Goal: Task Accomplishment & Management: Manage account settings

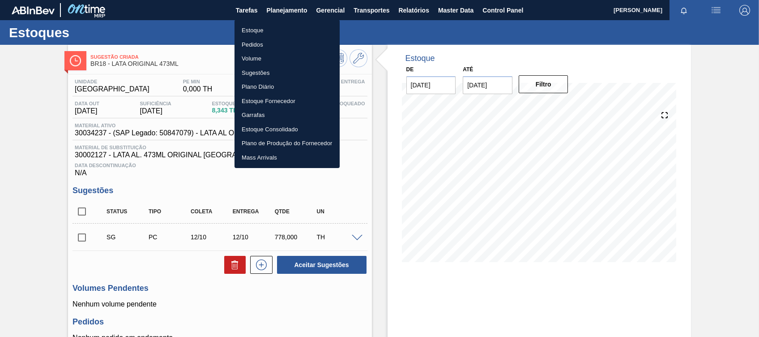
drag, startPoint x: 0, startPoint y: 0, endPoint x: 346, endPoint y: 24, distance: 346.8
click at [263, 29] on li "Estoque" at bounding box center [287, 30] width 105 height 14
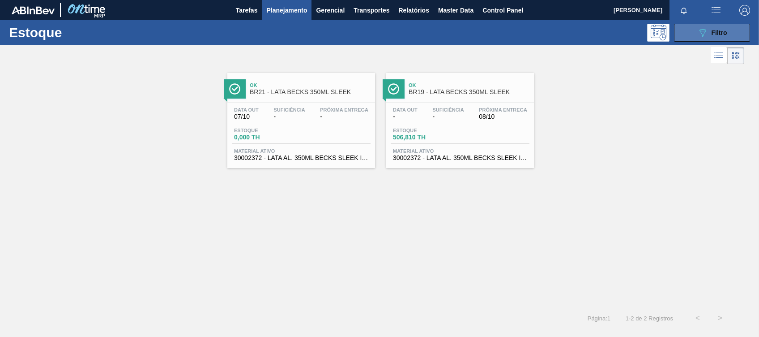
click at [709, 34] on div "089F7B8B-B2A5-4AFE-B5C0-19BA573D28AC Filtro" at bounding box center [712, 32] width 30 height 11
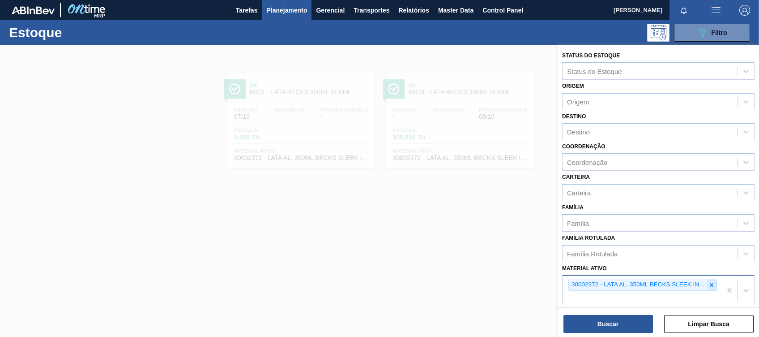
click at [715, 286] on div at bounding box center [712, 284] width 10 height 11
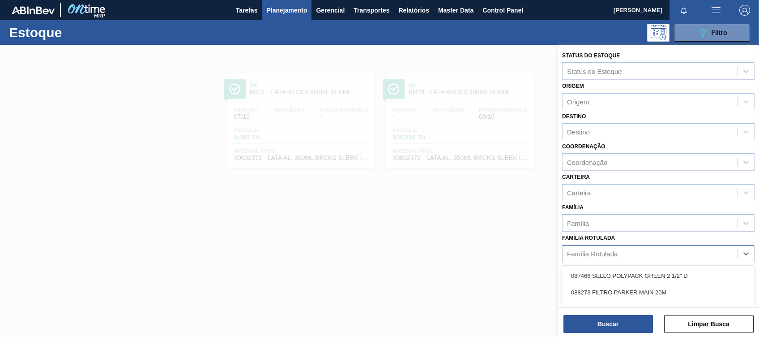
click at [622, 247] on div "Família Rotulada" at bounding box center [650, 253] width 175 height 13
type Rotulada "semol"
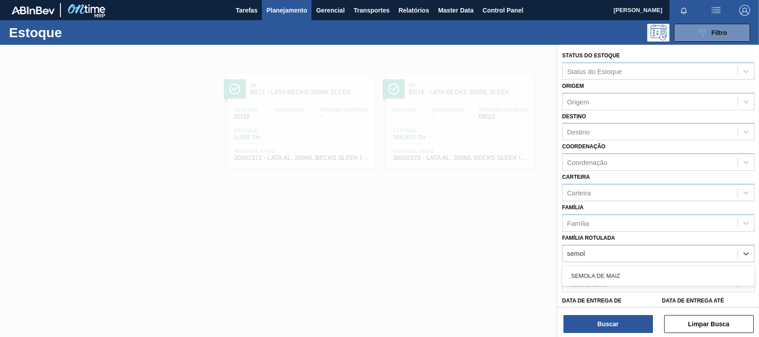
click at [611, 272] on div "SEMOLA DE MAIZ" at bounding box center [658, 275] width 192 height 17
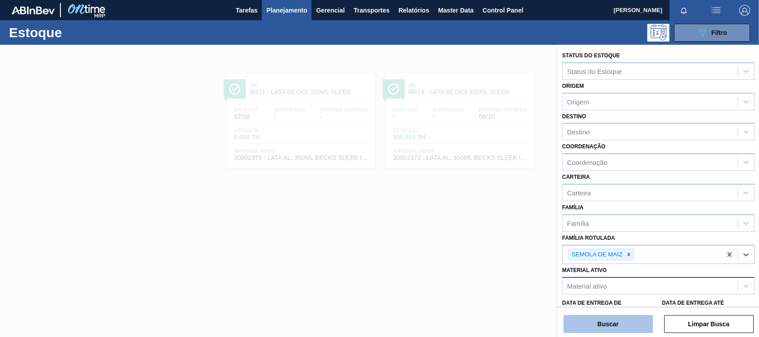
click at [608, 325] on button "Buscar" at bounding box center [608, 324] width 90 height 18
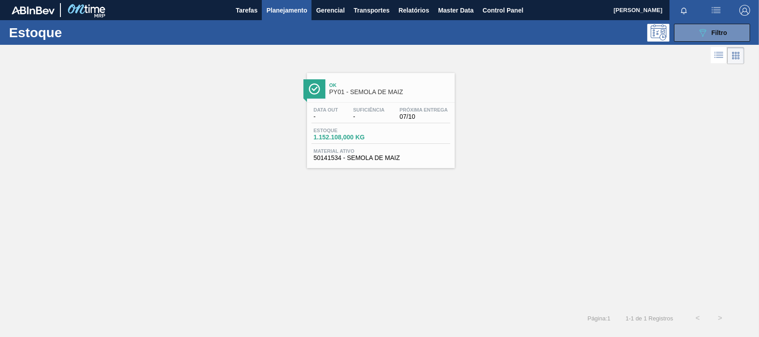
click at [369, 95] on span "PY01 - SEMOLA DE MAIZ" at bounding box center [389, 92] width 121 height 7
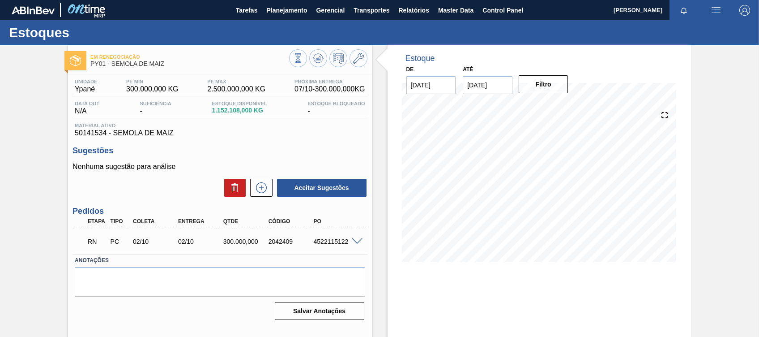
click at [358, 238] on div at bounding box center [359, 240] width 18 height 7
click at [360, 240] on span at bounding box center [357, 241] width 11 height 7
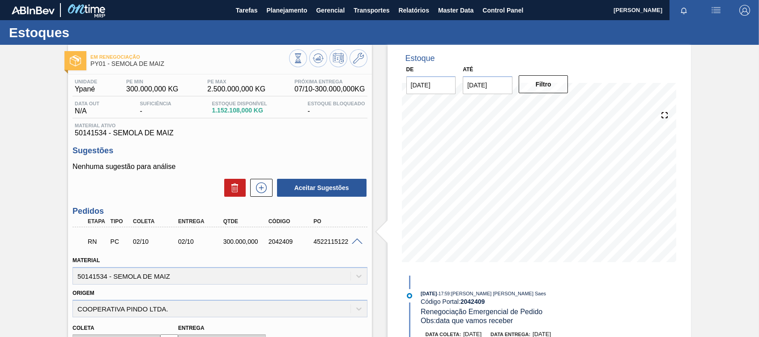
click at [353, 240] on span at bounding box center [357, 241] width 11 height 7
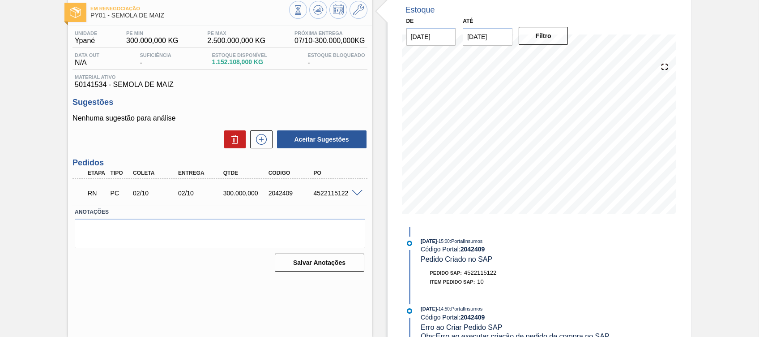
scroll to position [175, 0]
drag, startPoint x: 487, startPoint y: 282, endPoint x: 422, endPoint y: 270, distance: 65.5
click at [422, 270] on div "Pedido SAP: 4522115122 Item pedido SAP: 10" at bounding box center [527, 277] width 213 height 18
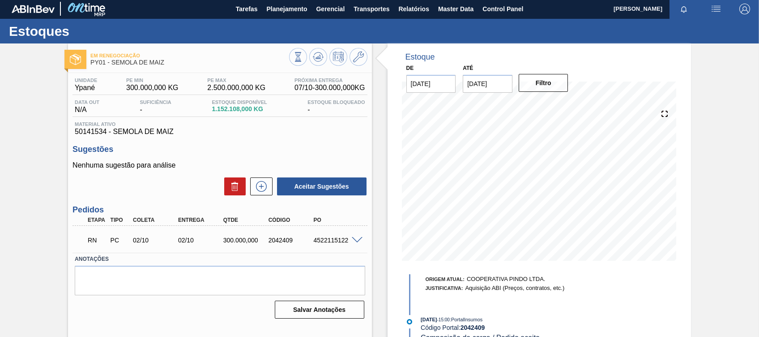
scroll to position [2, 0]
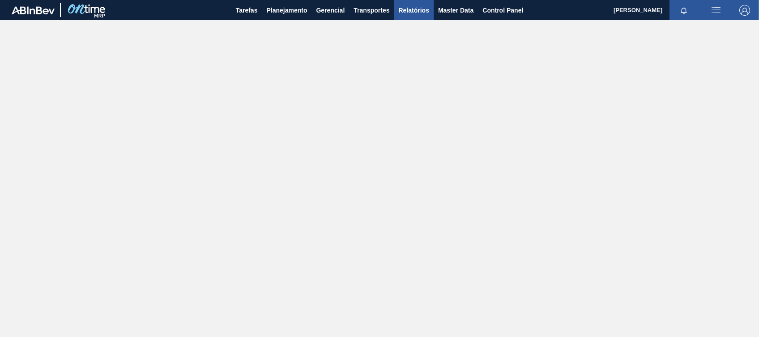
click at [397, 9] on button "Relatórios" at bounding box center [413, 10] width 39 height 20
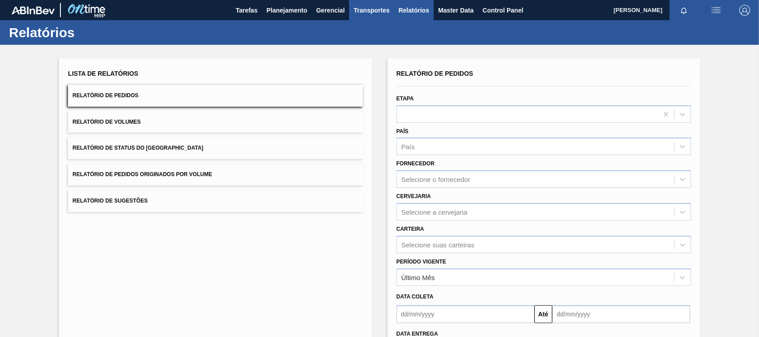
click at [381, 11] on span "Transportes" at bounding box center [372, 10] width 36 height 11
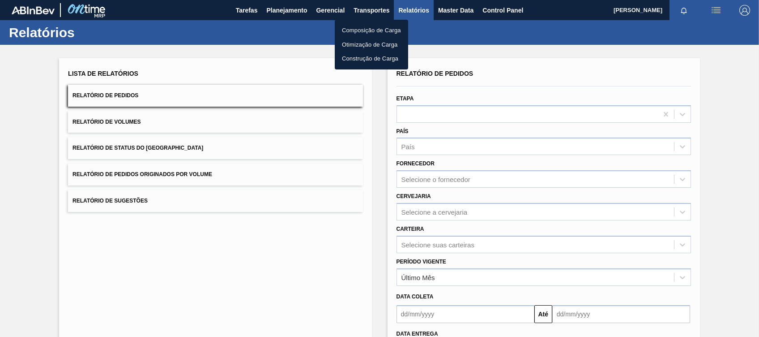
click at [289, 6] on div at bounding box center [379, 168] width 759 height 337
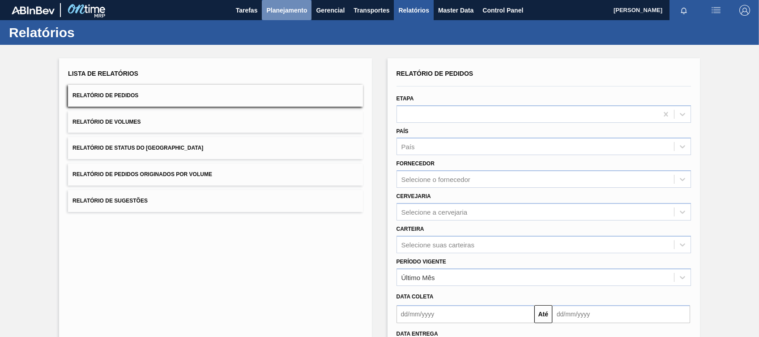
click at [293, 11] on span "Planejamento" at bounding box center [286, 10] width 41 height 11
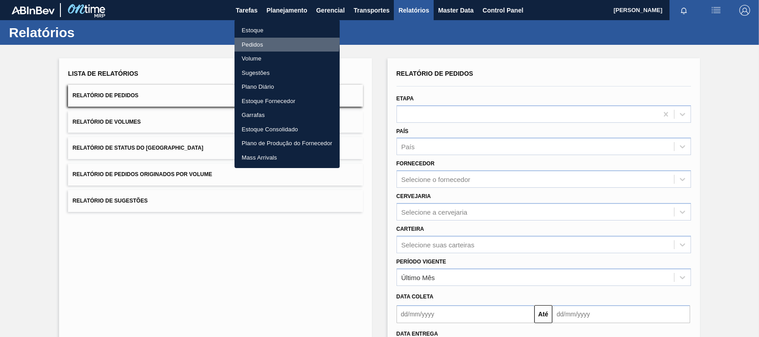
click at [269, 41] on li "Pedidos" at bounding box center [287, 45] width 105 height 14
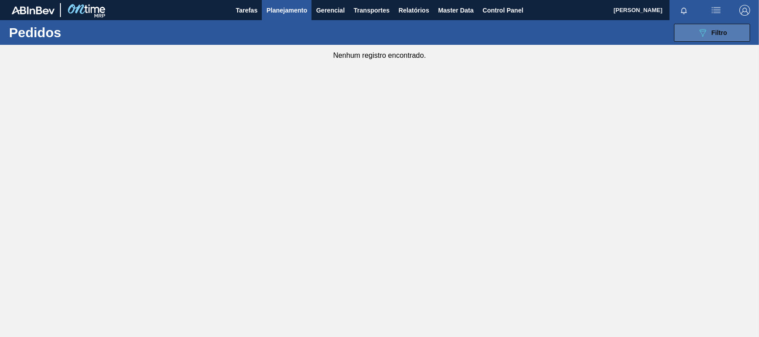
click at [692, 34] on button "089F7B8B-B2A5-4AFE-B5C0-19BA573D28AC Filtro" at bounding box center [712, 33] width 76 height 18
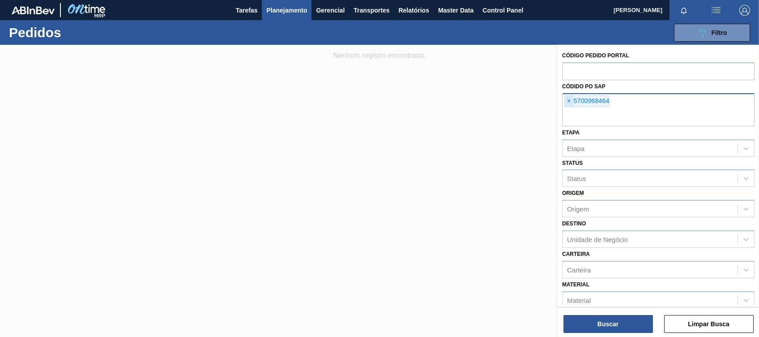
click at [571, 98] on span "×" at bounding box center [569, 101] width 9 height 11
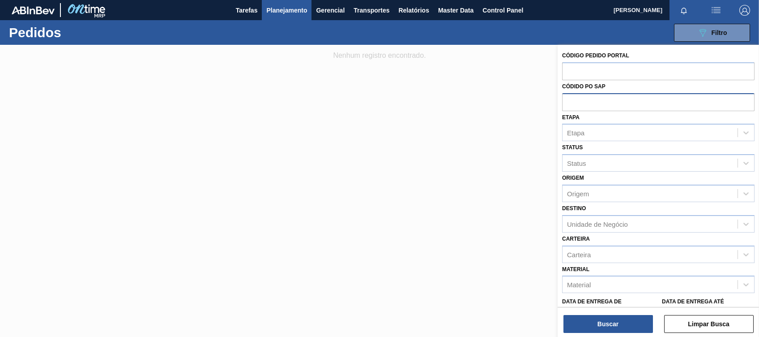
paste input "text"
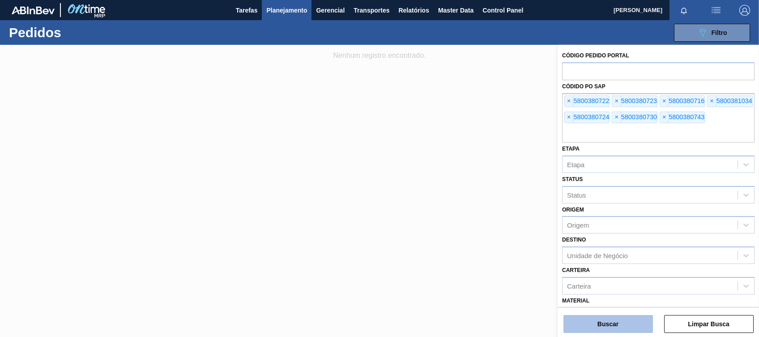
click at [598, 317] on button "Buscar" at bounding box center [608, 324] width 90 height 18
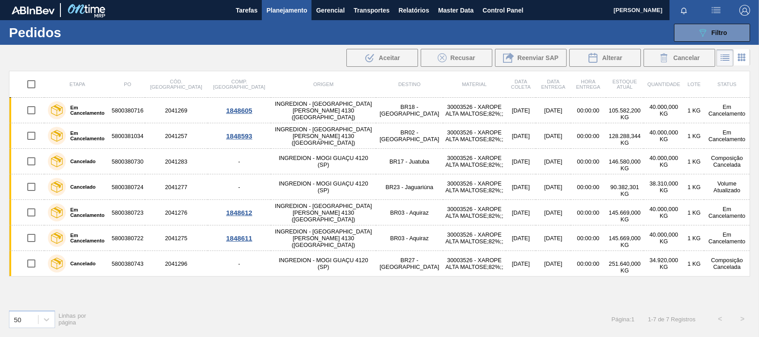
click at [30, 82] on input "checkbox" at bounding box center [31, 84] width 19 height 19
checkbox input "true"
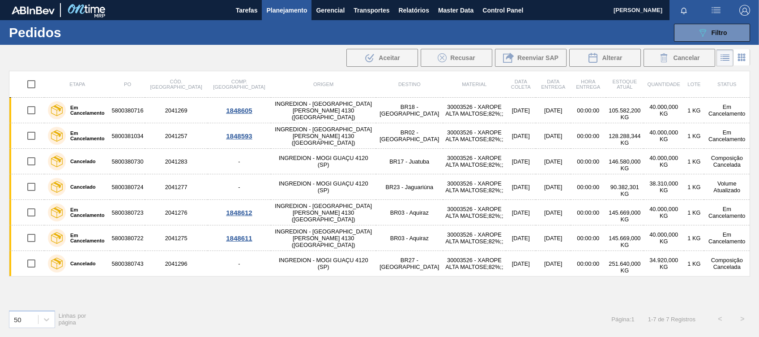
checkbox input "true"
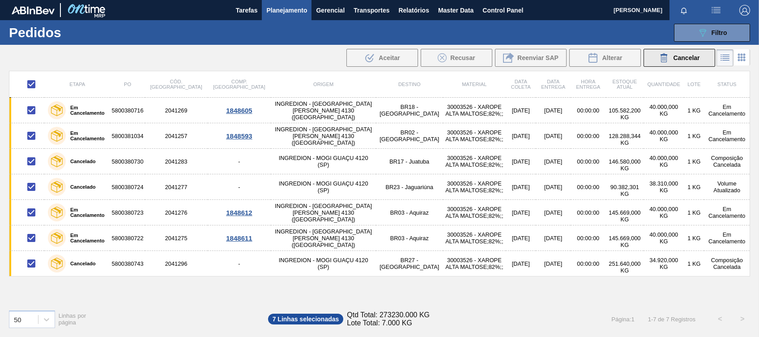
click at [678, 49] on button "Cancelar" at bounding box center [680, 58] width 72 height 18
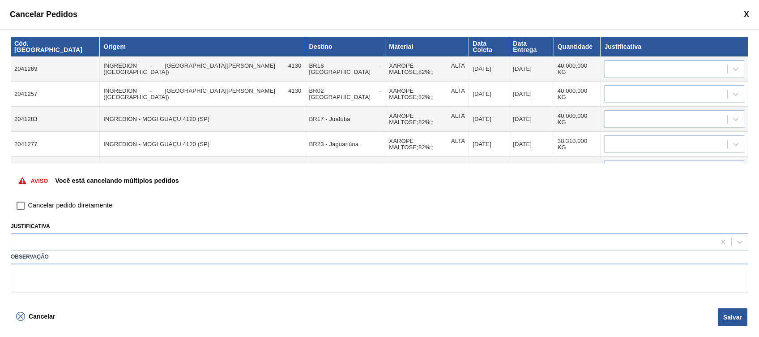
click at [747, 14] on span at bounding box center [746, 14] width 5 height 9
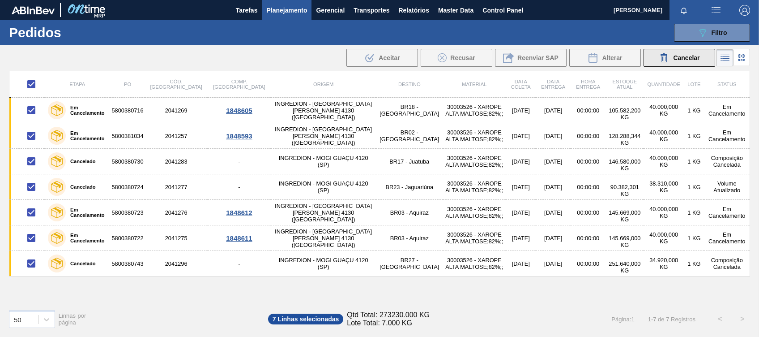
click at [694, 61] on div "Cancelar" at bounding box center [679, 57] width 41 height 11
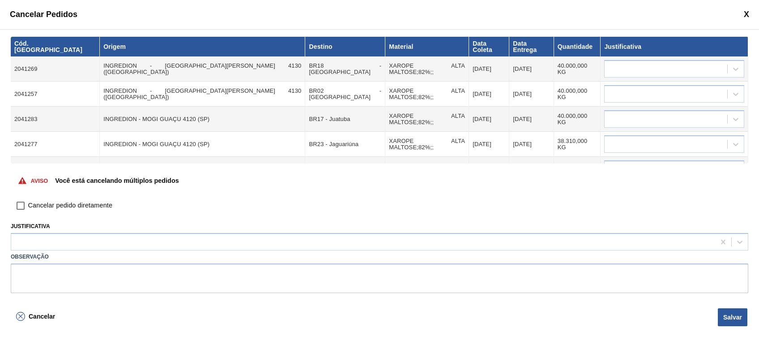
click at [746, 14] on span at bounding box center [746, 14] width 5 height 9
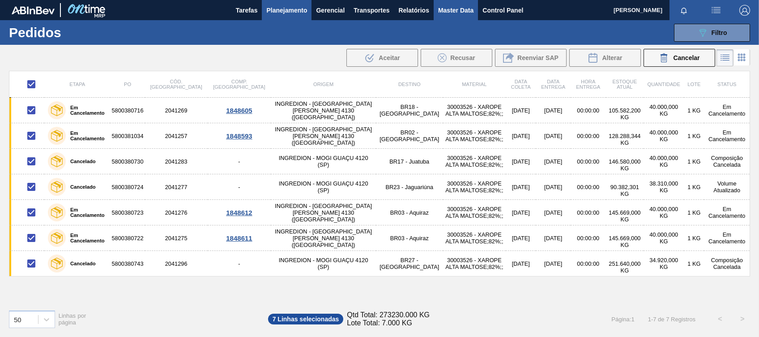
click at [447, 13] on span "Master Data" at bounding box center [455, 10] width 35 height 11
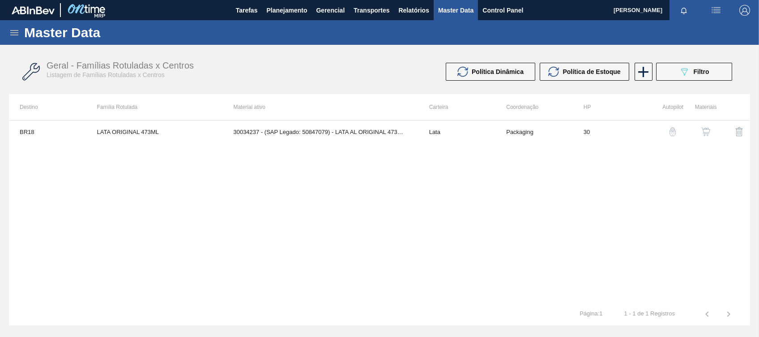
click at [13, 30] on icon at bounding box center [14, 32] width 8 height 5
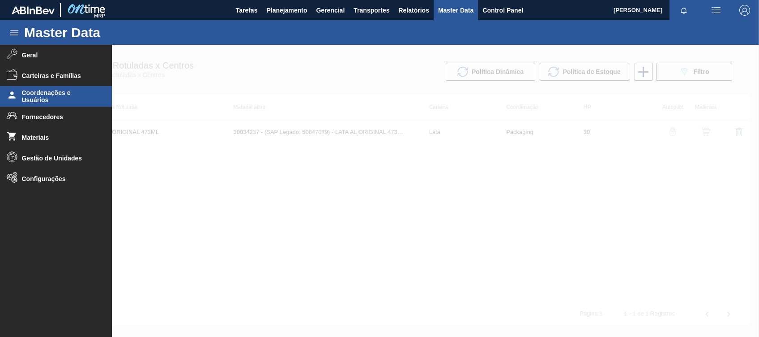
click at [75, 96] on span "Coordenações e Usuários" at bounding box center [59, 96] width 74 height 14
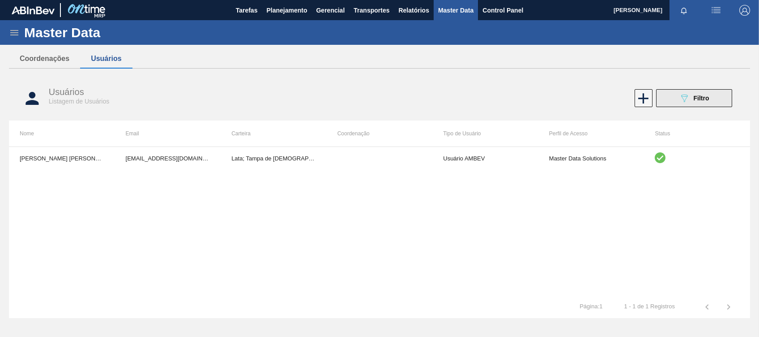
click at [680, 100] on icon "089F7B8B-B2A5-4AFE-B5C0-19BA573D28AC" at bounding box center [684, 98] width 11 height 11
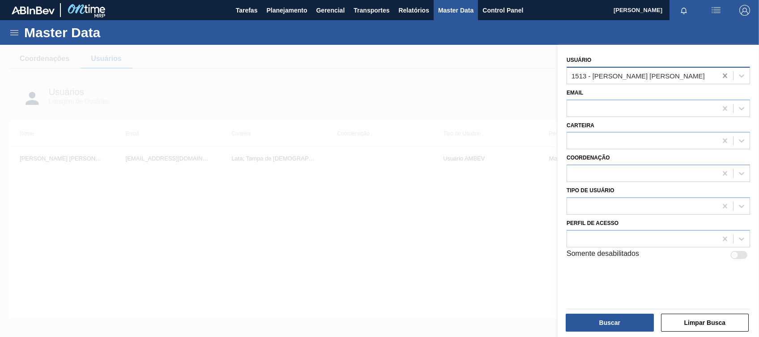
click at [723, 75] on icon at bounding box center [725, 75] width 9 height 9
type input "k"
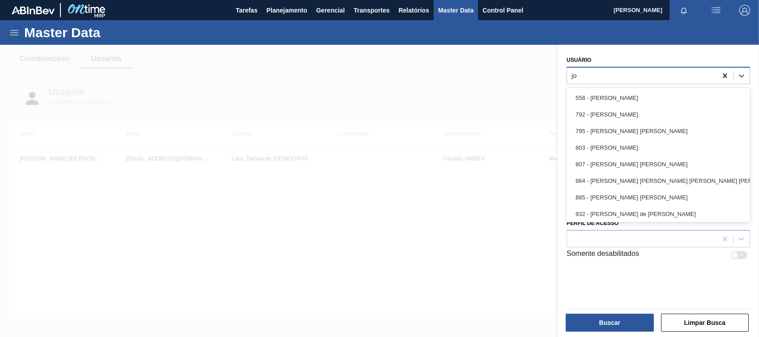
type input "joi"
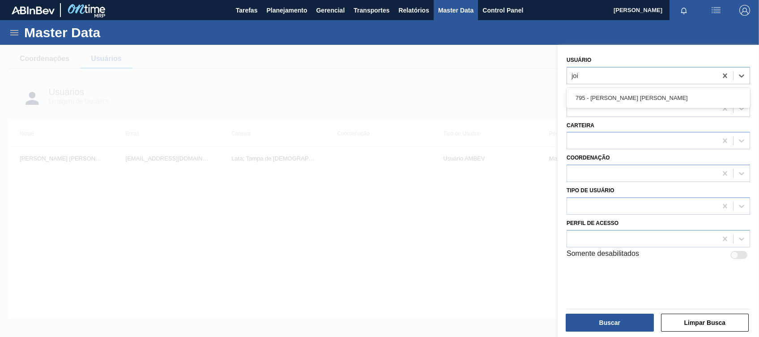
click at [690, 92] on div "795 - Joice Silva Pereira Machado" at bounding box center [658, 98] width 183 height 17
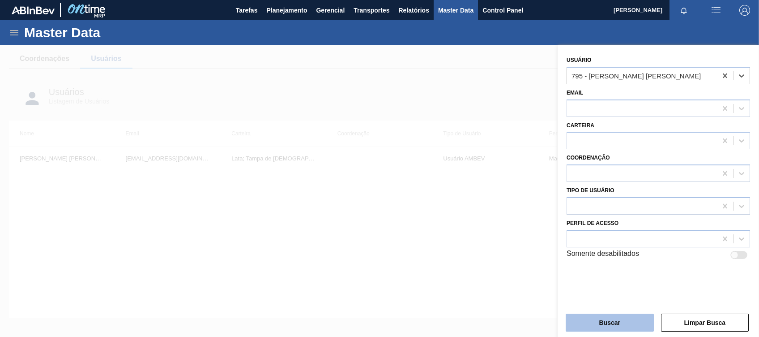
click at [605, 319] on button "Buscar" at bounding box center [610, 322] width 88 height 18
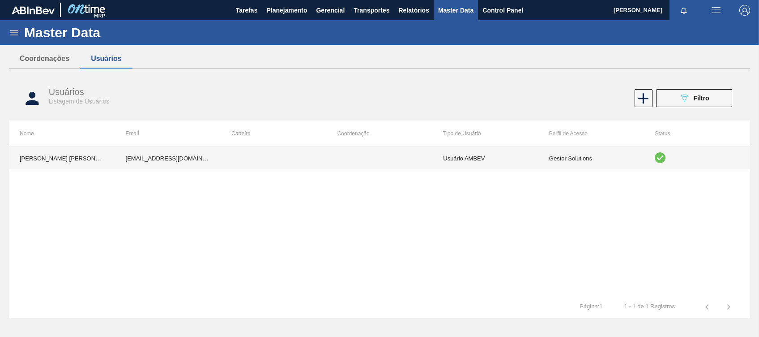
click at [507, 154] on td "Usuário AMBEV" at bounding box center [485, 158] width 106 height 22
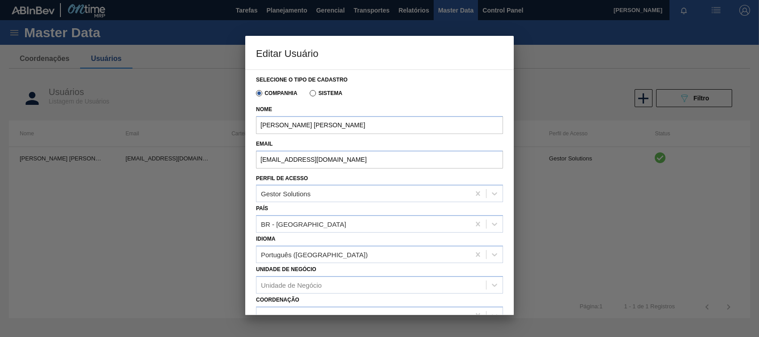
scroll to position [60, 0]
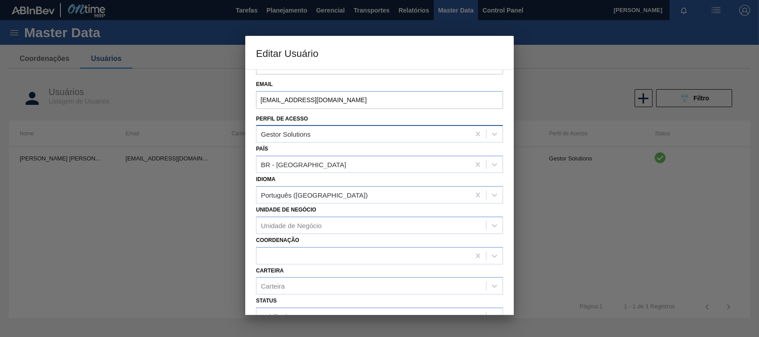
click at [340, 133] on div "Gestor Solutions" at bounding box center [362, 134] width 213 height 13
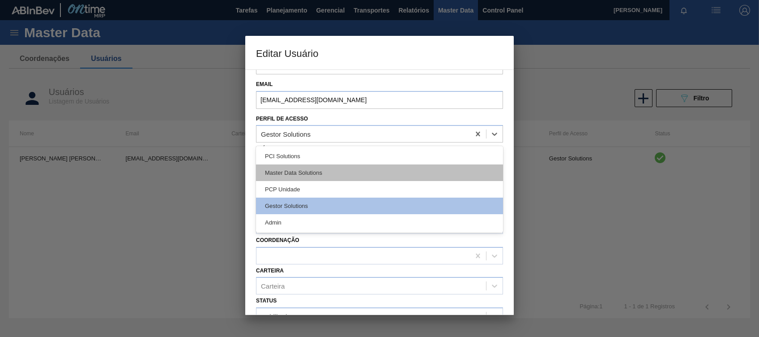
click at [318, 171] on div "Master Data Solutions" at bounding box center [379, 172] width 247 height 17
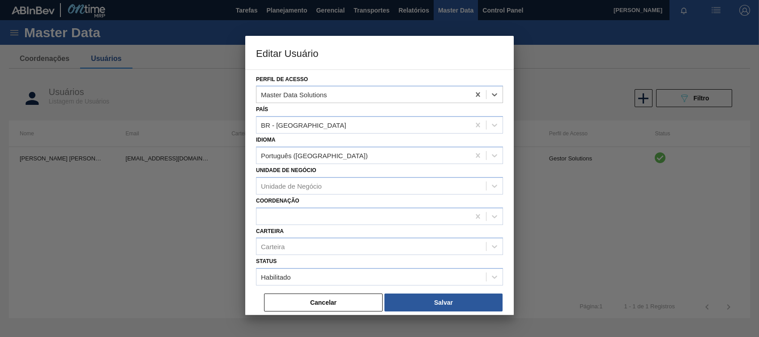
scroll to position [99, 0]
click at [422, 296] on button "Salvar" at bounding box center [443, 302] width 118 height 18
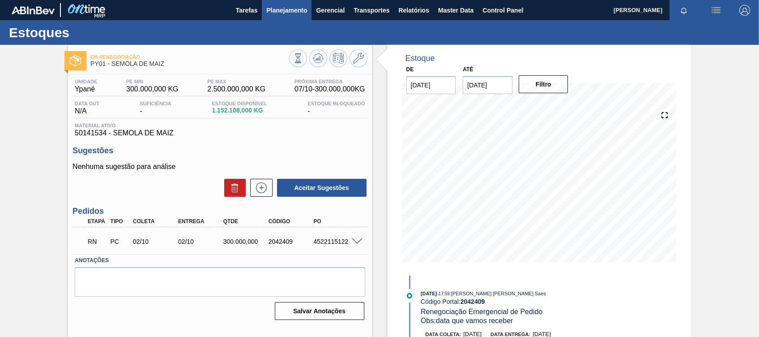
scroll to position [72, 0]
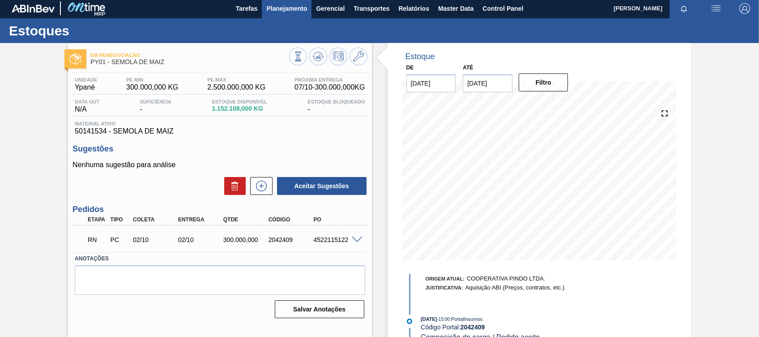
click at [297, 10] on span "Planejamento" at bounding box center [286, 8] width 41 height 11
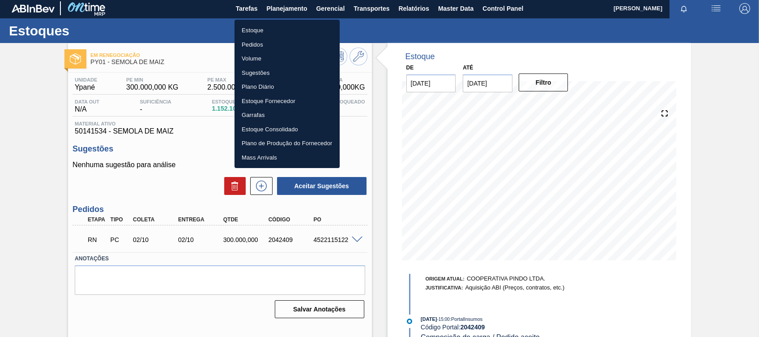
click at [255, 47] on li "Pedidos" at bounding box center [287, 45] width 105 height 14
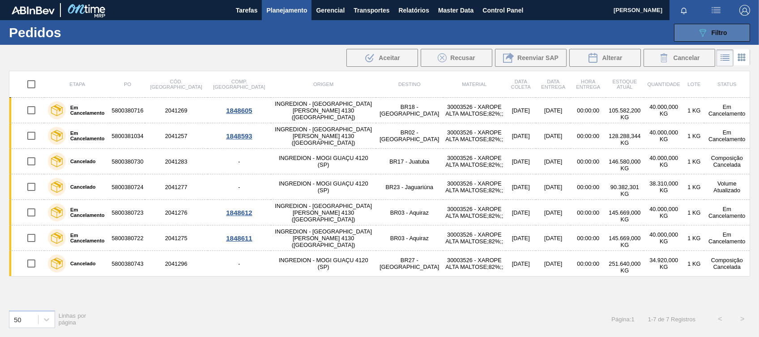
click at [725, 31] on span "Filtro" at bounding box center [720, 32] width 16 height 7
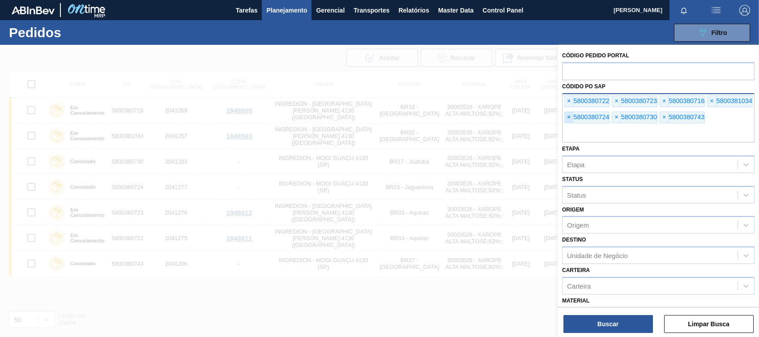
click at [569, 112] on span "×" at bounding box center [569, 117] width 9 height 11
click at [569, 99] on span "×" at bounding box center [569, 101] width 9 height 11
click at [571, 108] on div "× 5800380723 × 5800380716 × 5800381034 × 5800380730 × 5800380743" at bounding box center [658, 117] width 192 height 49
click at [571, 112] on span "×" at bounding box center [569, 117] width 9 height 11
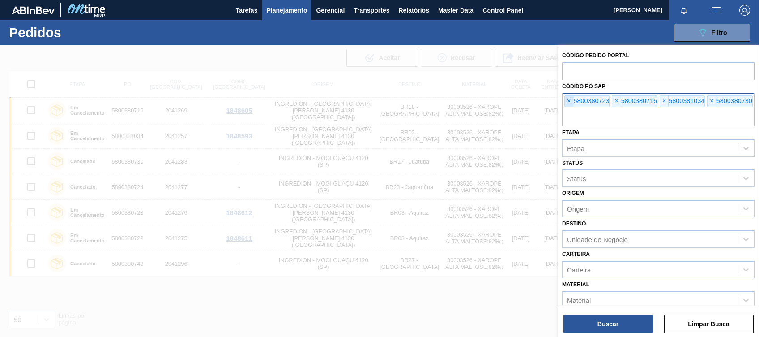
click at [569, 98] on span "×" at bounding box center [569, 101] width 9 height 11
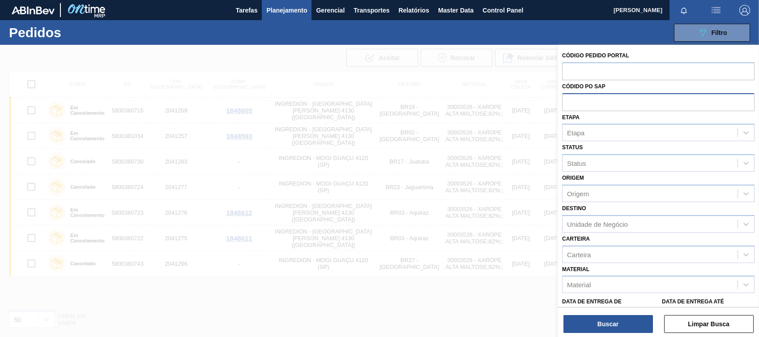
paste input "text"
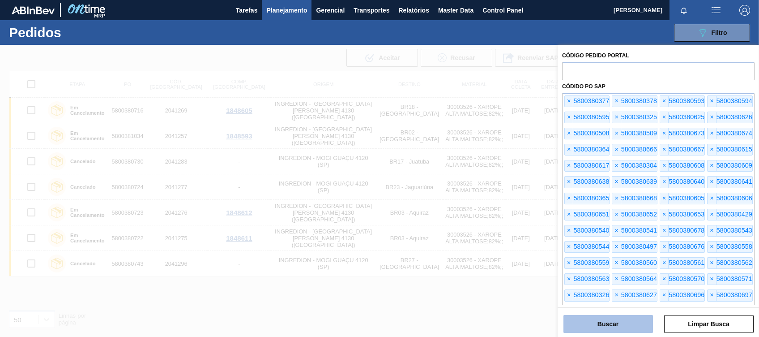
click at [605, 320] on button "Buscar" at bounding box center [608, 324] width 90 height 18
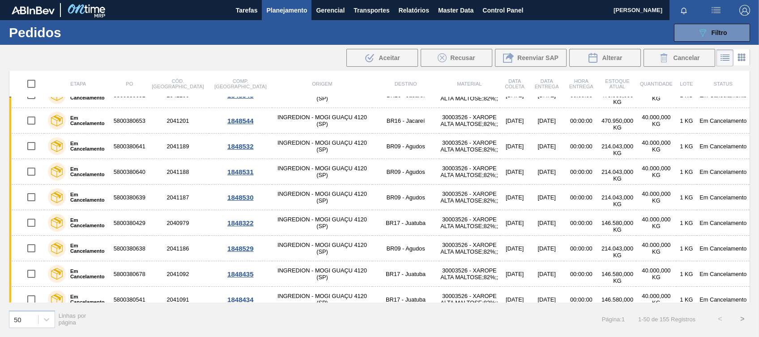
scroll to position [119, 0]
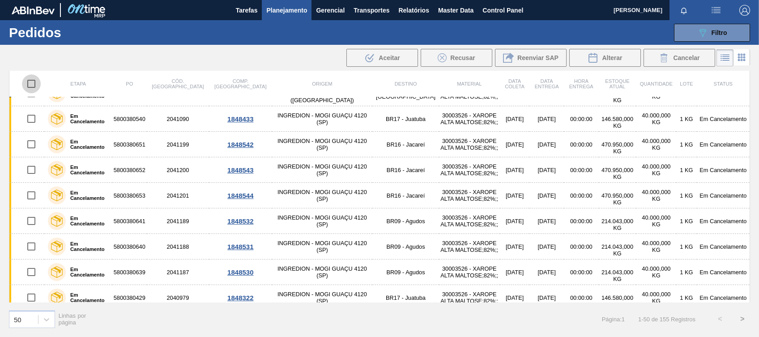
click at [34, 85] on input "checkbox" at bounding box center [31, 83] width 19 height 19
checkbox input "true"
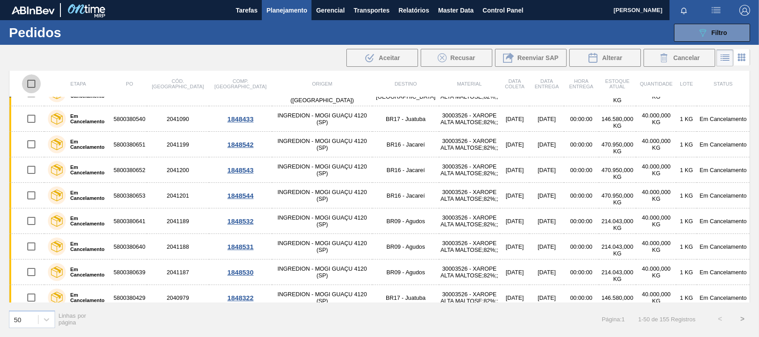
checkbox input "true"
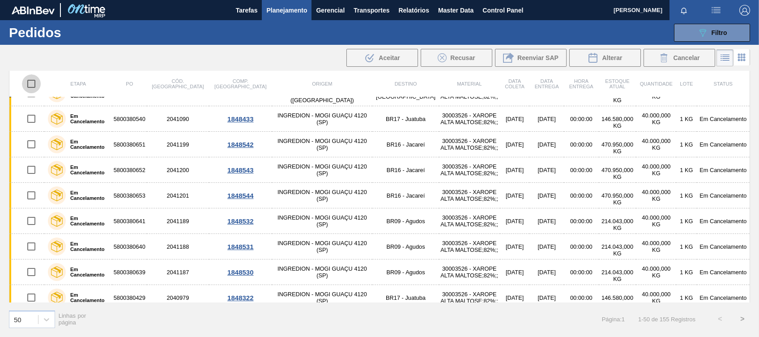
checkbox input "true"
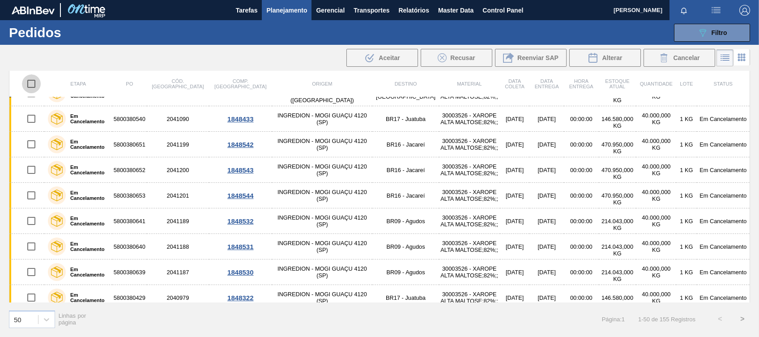
checkbox input "true"
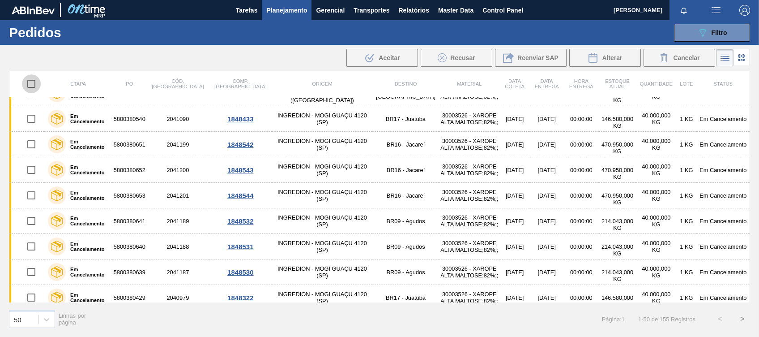
checkbox input "true"
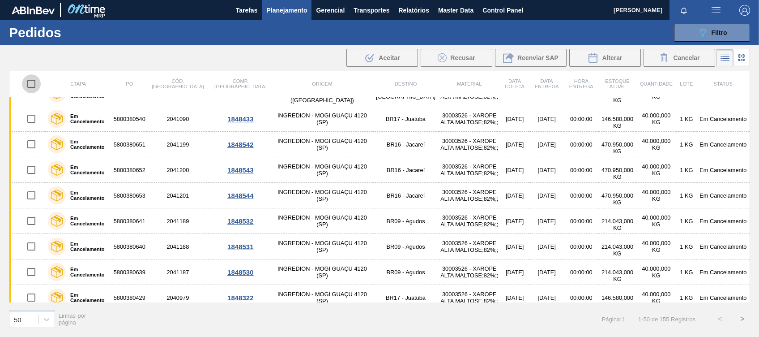
checkbox input "true"
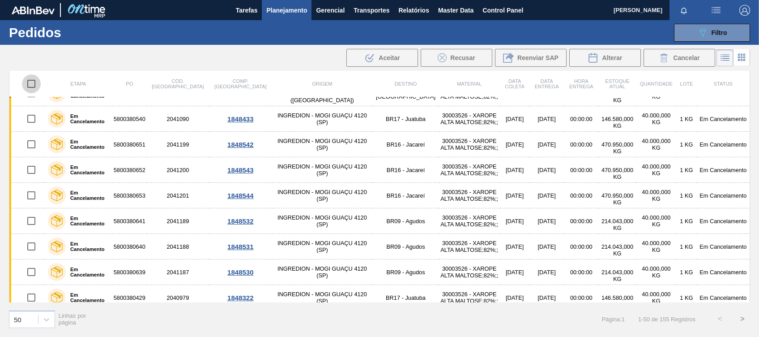
checkbox input "true"
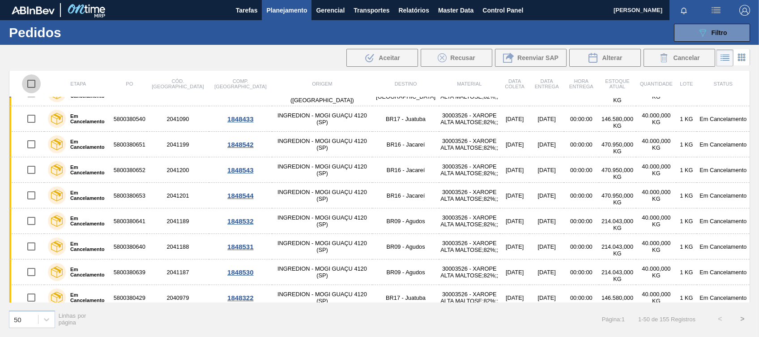
checkbox input "true"
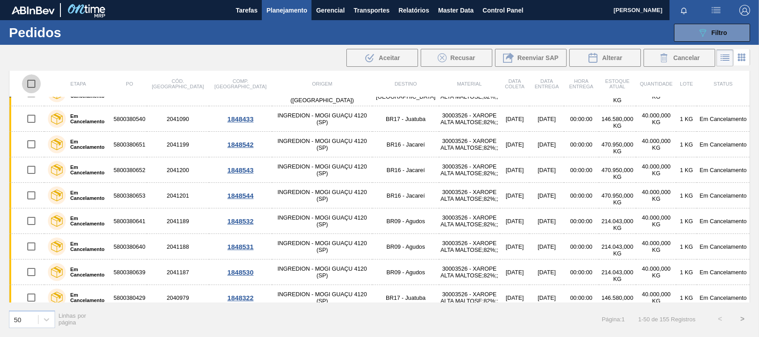
checkbox input "true"
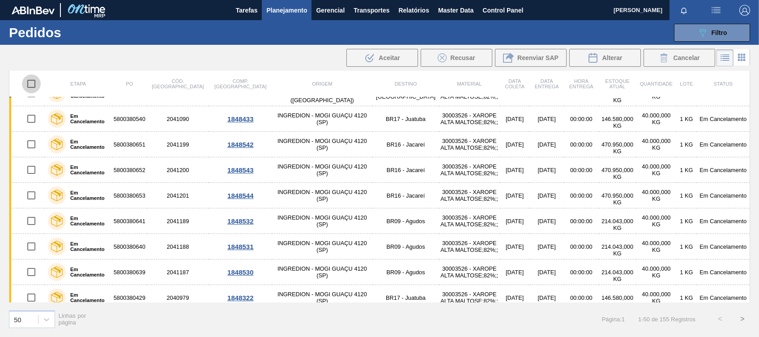
checkbox input "true"
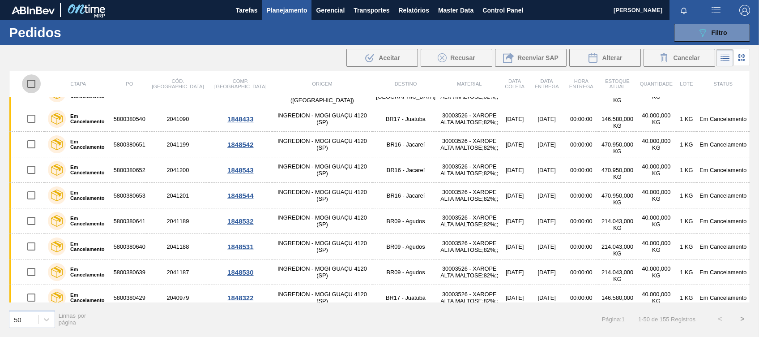
checkbox input "true"
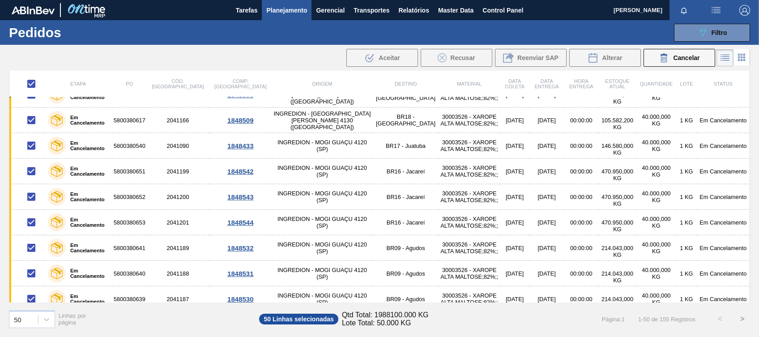
scroll to position [0, 0]
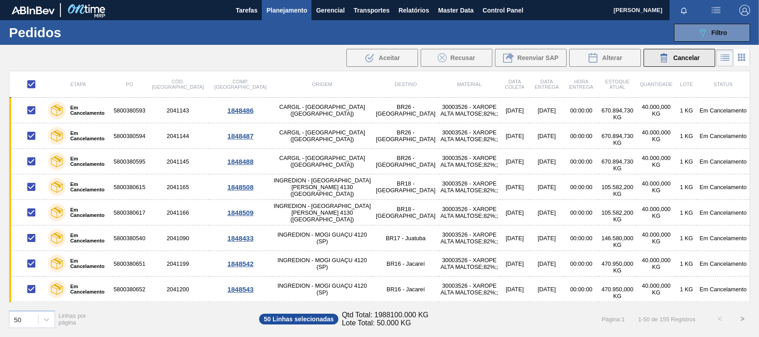
click at [689, 53] on div "Cancelar" at bounding box center [679, 57] width 41 height 11
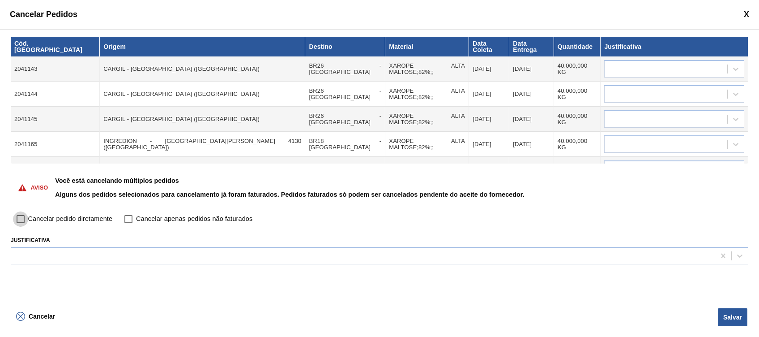
click at [25, 221] on input "Cancelar pedido diretamente" at bounding box center [20, 218] width 15 height 15
checkbox input "true"
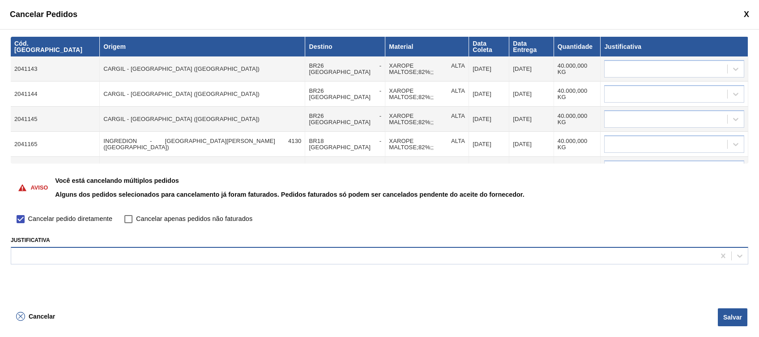
click at [80, 248] on div at bounding box center [380, 255] width 738 height 17
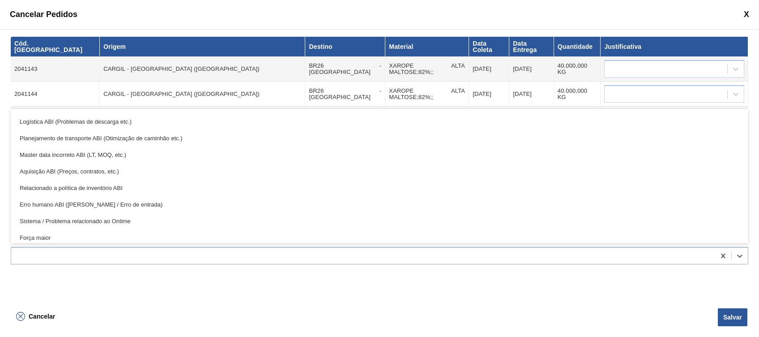
scroll to position [167, 0]
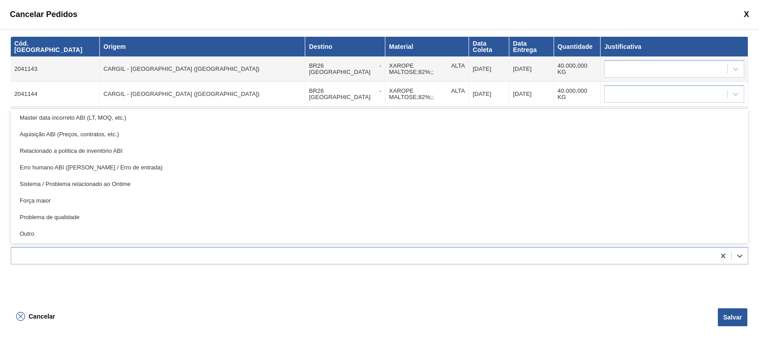
click at [69, 200] on div "Força maior" at bounding box center [380, 200] width 738 height 17
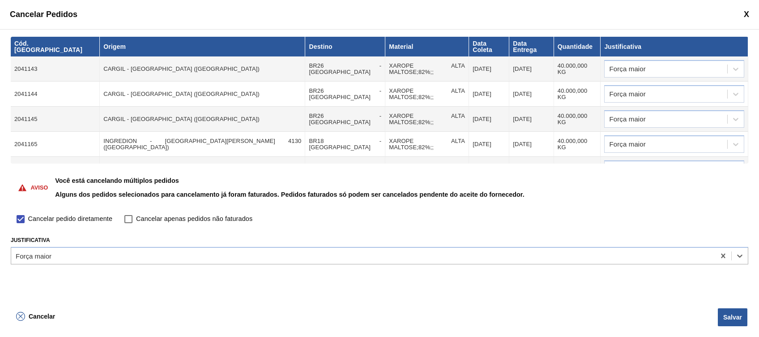
click at [725, 314] on button "Salvar" at bounding box center [733, 317] width 30 height 18
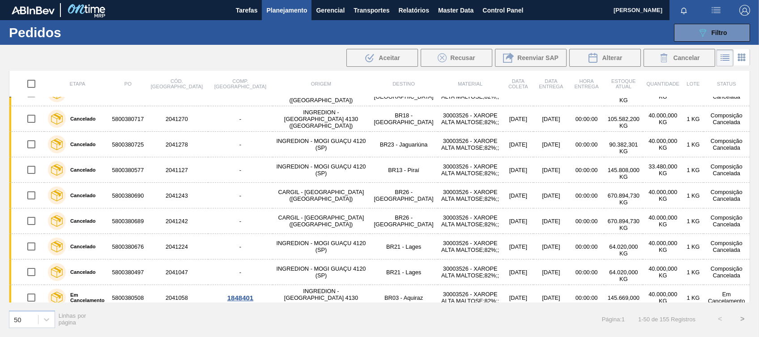
scroll to position [1068, 0]
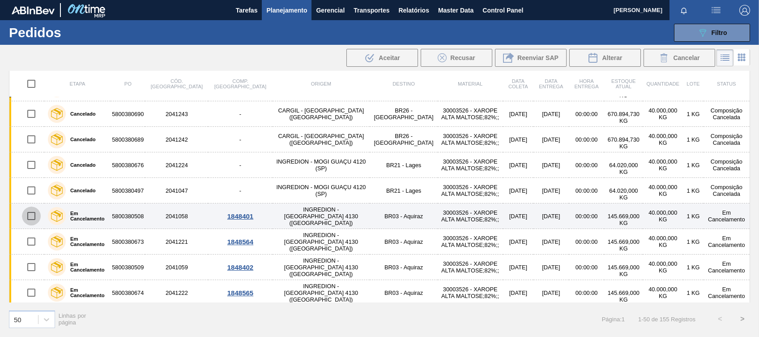
click at [30, 214] on input "checkbox" at bounding box center [31, 215] width 19 height 19
checkbox input "true"
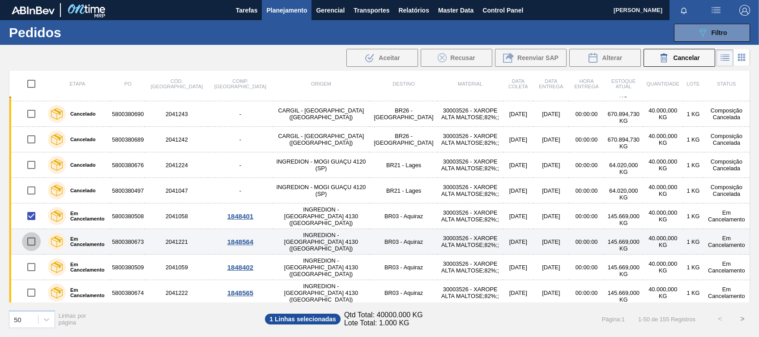
click at [28, 236] on input "checkbox" at bounding box center [31, 241] width 19 height 19
checkbox input "true"
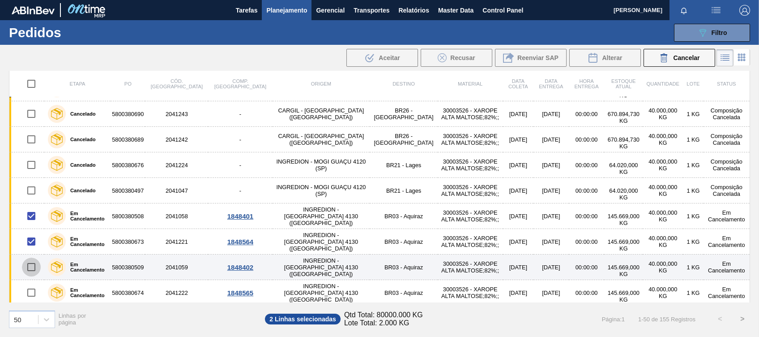
click at [33, 268] on input "checkbox" at bounding box center [31, 266] width 19 height 19
checkbox input "true"
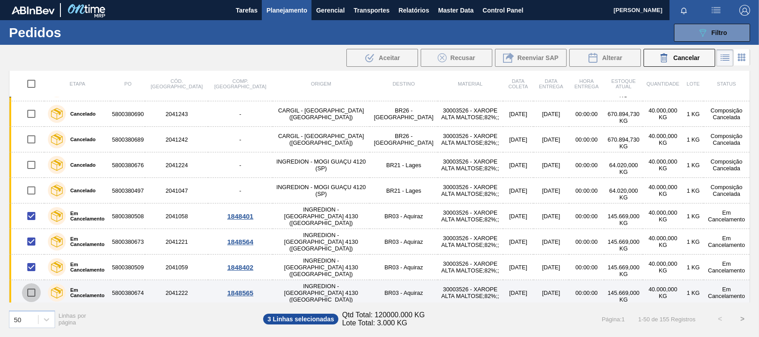
click at [28, 291] on input "checkbox" at bounding box center [31, 292] width 19 height 19
checkbox input "true"
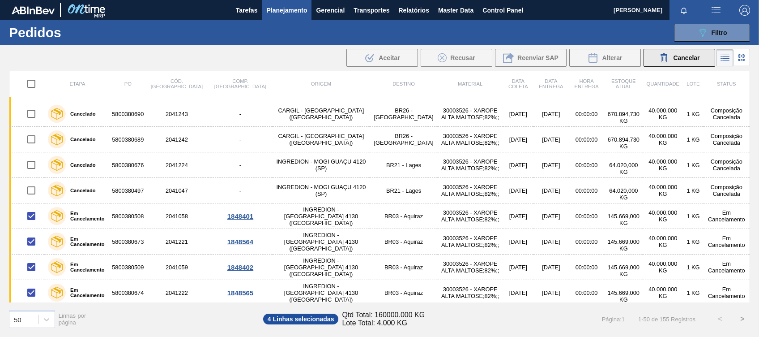
click at [669, 64] on button "Cancelar" at bounding box center [680, 58] width 72 height 18
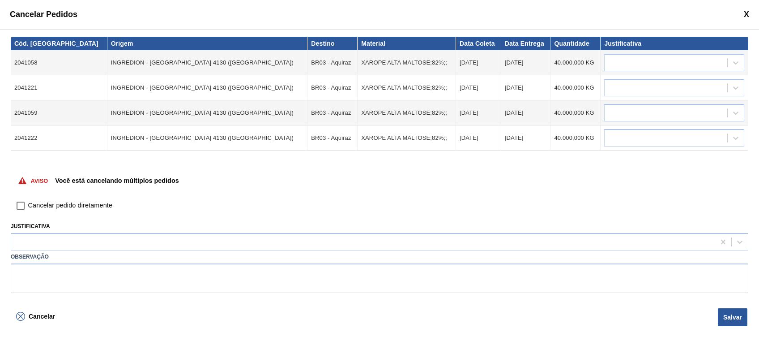
click at [19, 204] on input "Cancelar pedido diretamente" at bounding box center [20, 205] width 15 height 15
checkbox input "true"
click at [46, 251] on label "Observação" at bounding box center [380, 256] width 738 height 13
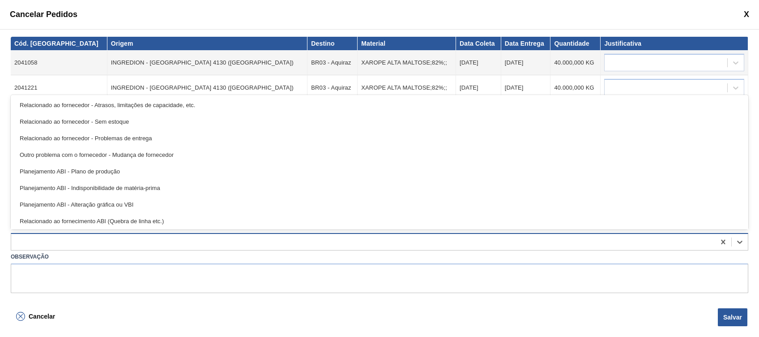
click at [49, 247] on div at bounding box center [363, 241] width 704 height 13
click at [77, 193] on div "Planejamento ABI - Indisponibilidade de matéria-prima" at bounding box center [380, 187] width 738 height 17
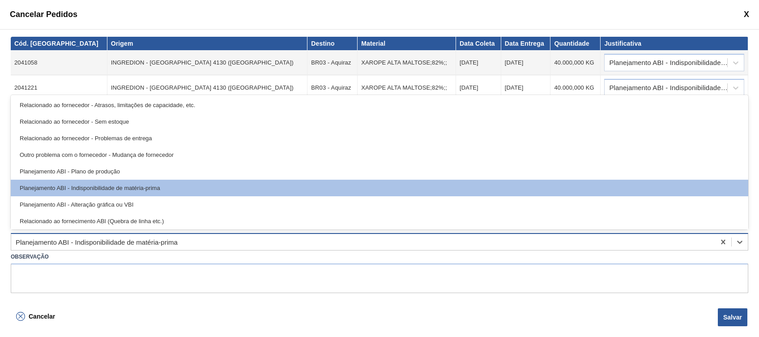
click at [64, 242] on div "Planejamento ABI - Indisponibilidade de matéria-prima" at bounding box center [97, 242] width 162 height 8
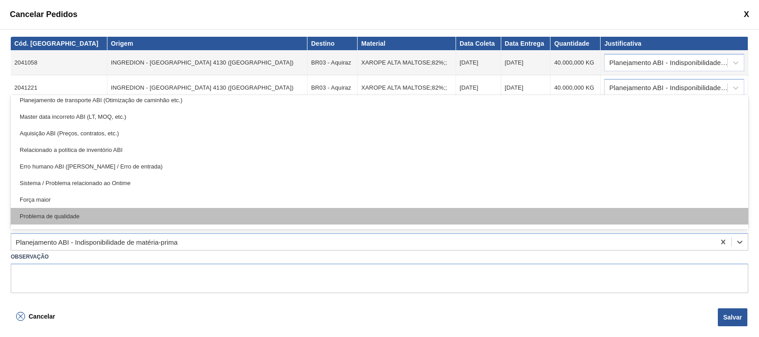
scroll to position [167, 0]
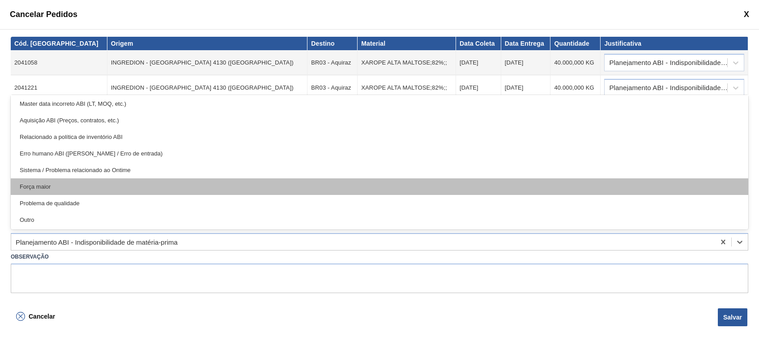
drag, startPoint x: 79, startPoint y: 199, endPoint x: 79, endPoint y: 188, distance: 11.6
click at [79, 188] on div "Relacionado ao fornecedor - Atrasos, limitações de capacidade, etc. Relacionado…" at bounding box center [380, 162] width 738 height 134
click at [79, 188] on div "Força maior" at bounding box center [380, 186] width 738 height 17
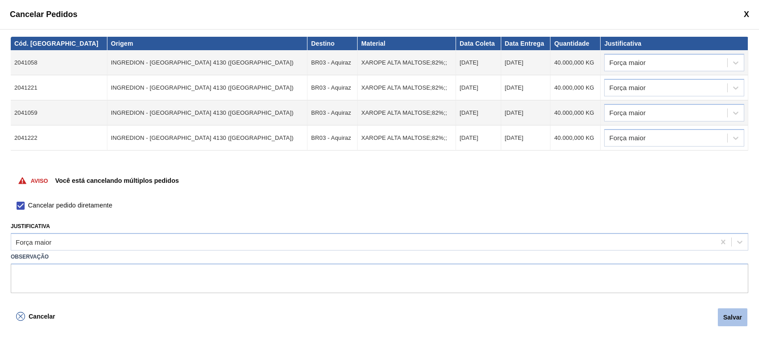
click at [736, 316] on button "Salvar" at bounding box center [733, 317] width 30 height 18
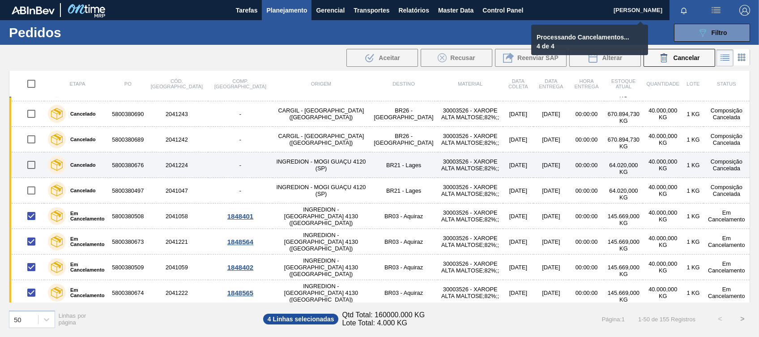
checkbox input "false"
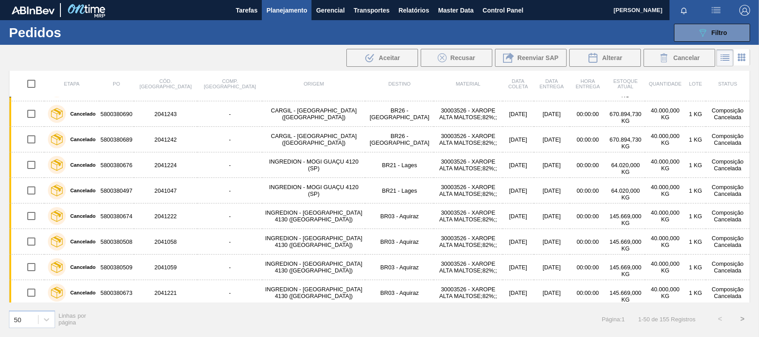
click at [742, 319] on button ">" at bounding box center [742, 318] width 22 height 22
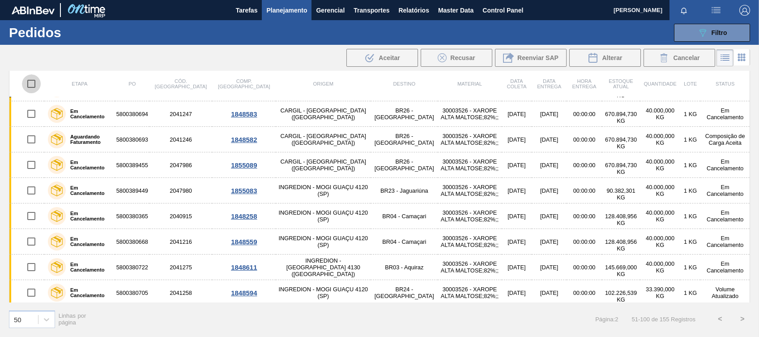
click at [25, 83] on input "checkbox" at bounding box center [31, 83] width 19 height 19
checkbox input "true"
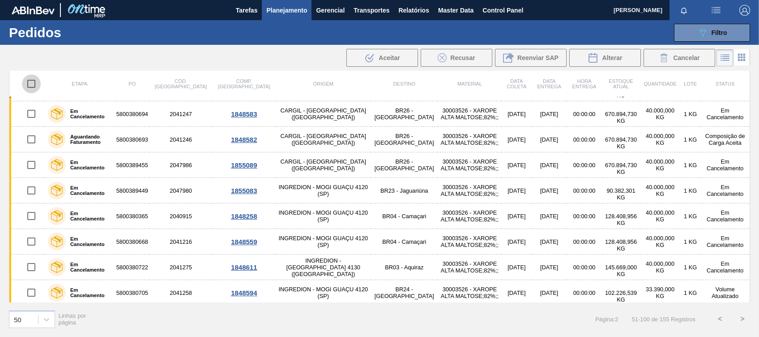
checkbox input "true"
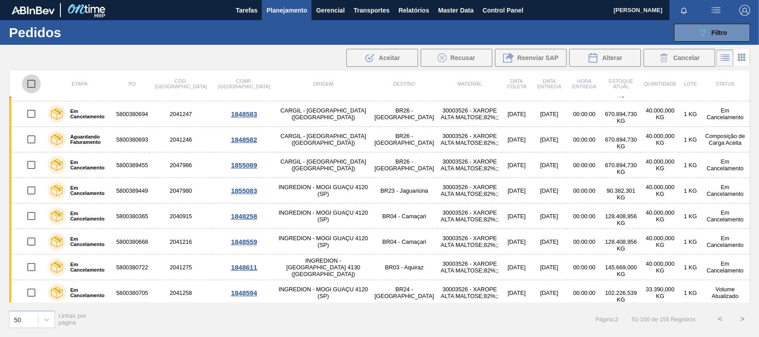
checkbox input "true"
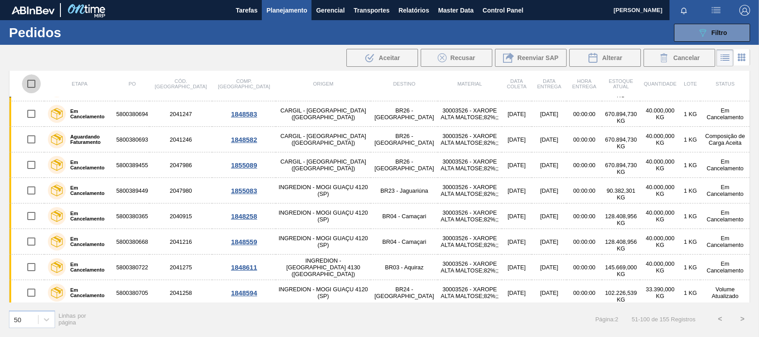
checkbox input "true"
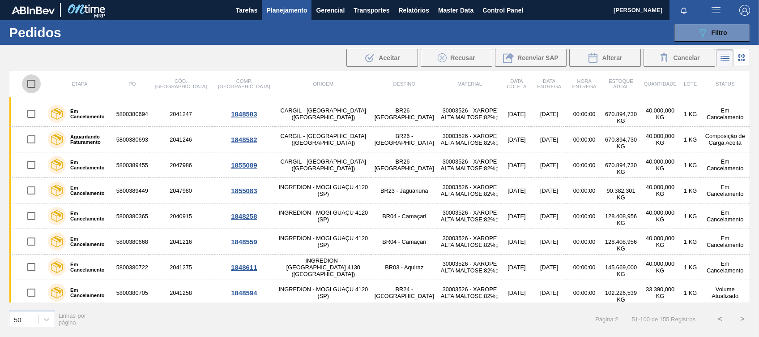
checkbox input "true"
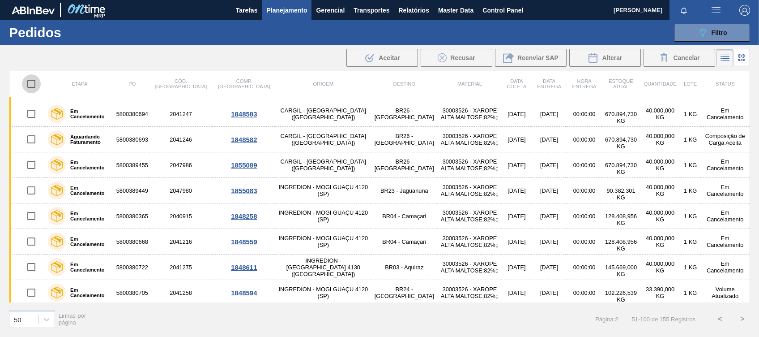
checkbox input "true"
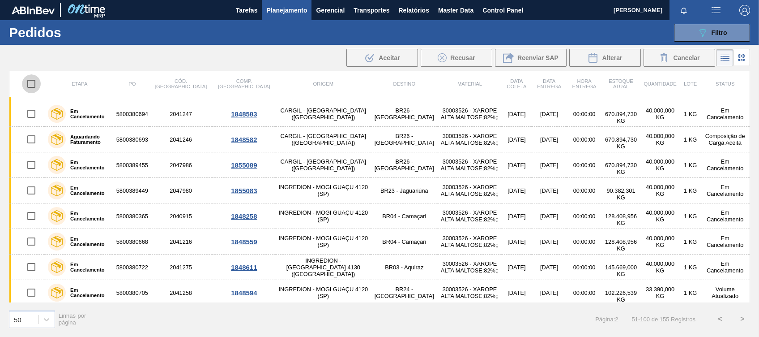
checkbox input "true"
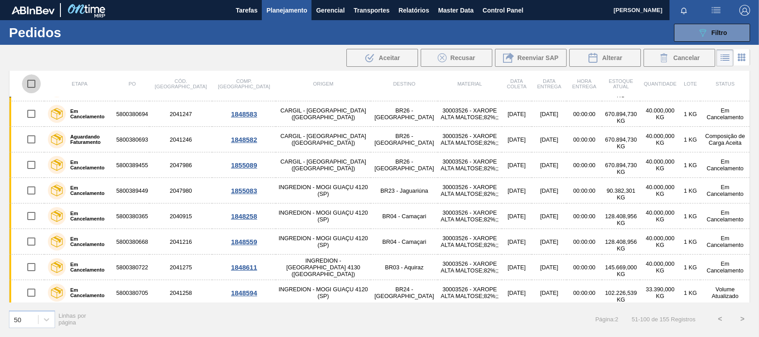
checkbox input "true"
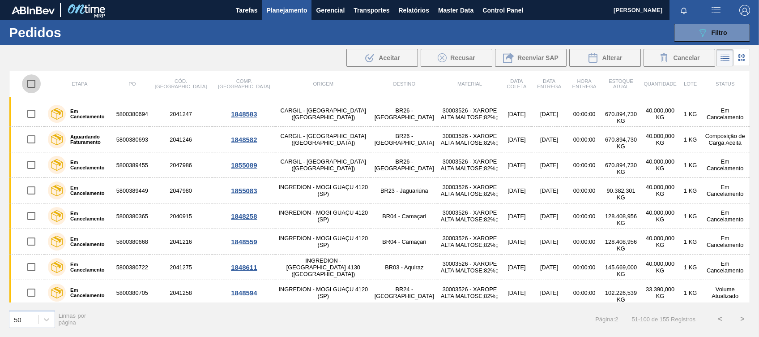
checkbox input "true"
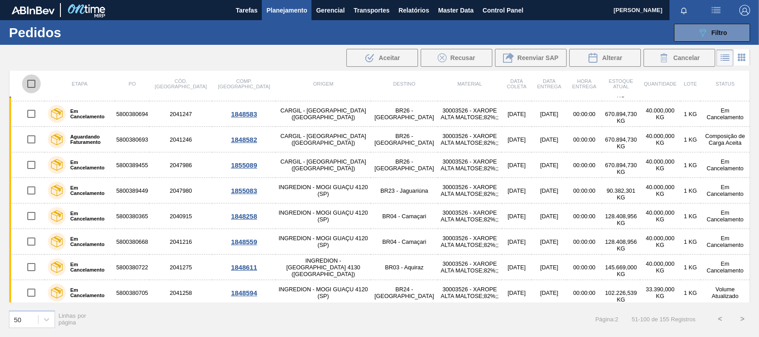
checkbox input "true"
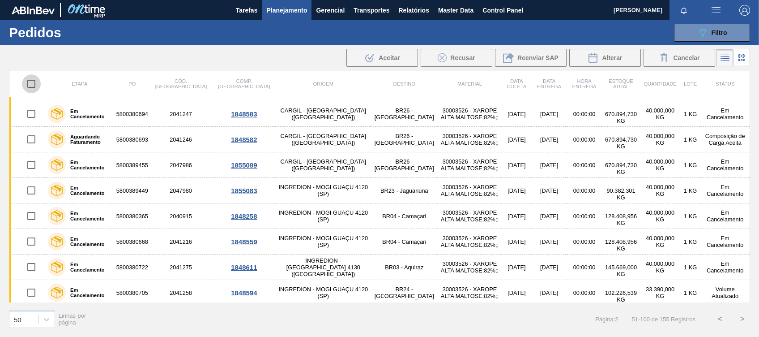
checkbox input "true"
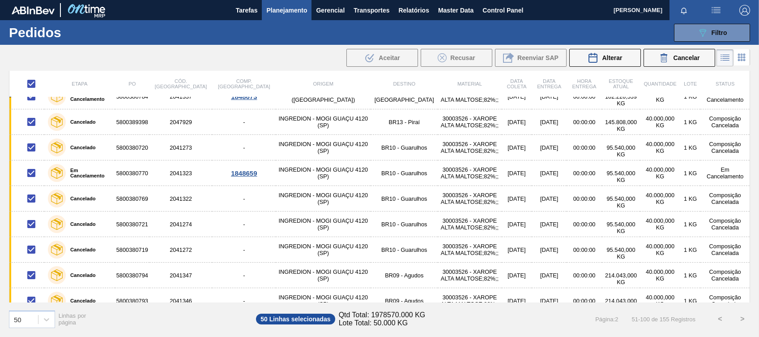
scroll to position [0, 0]
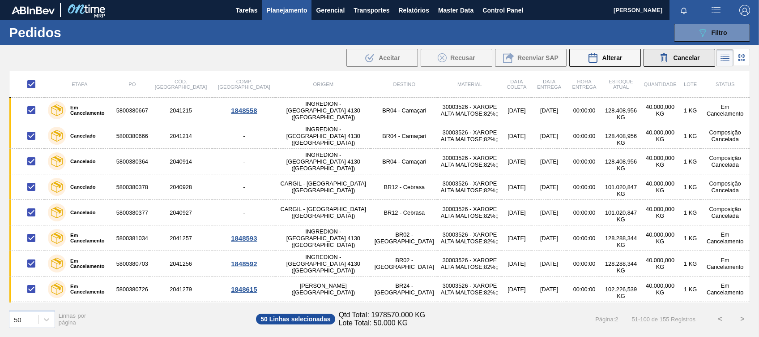
click at [669, 61] on icon at bounding box center [664, 57] width 11 height 11
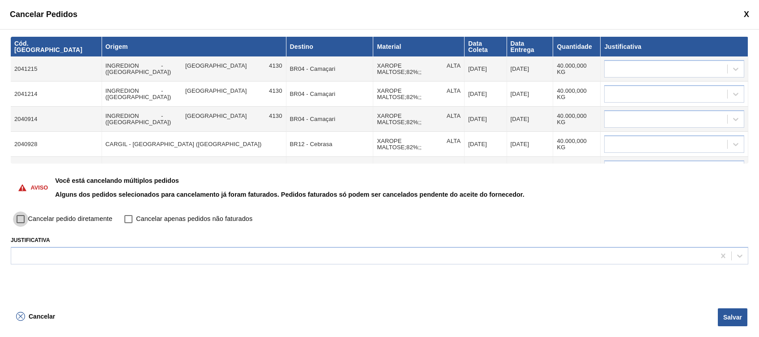
click at [21, 218] on input "Cancelar pedido diretamente" at bounding box center [20, 218] width 15 height 15
checkbox input "true"
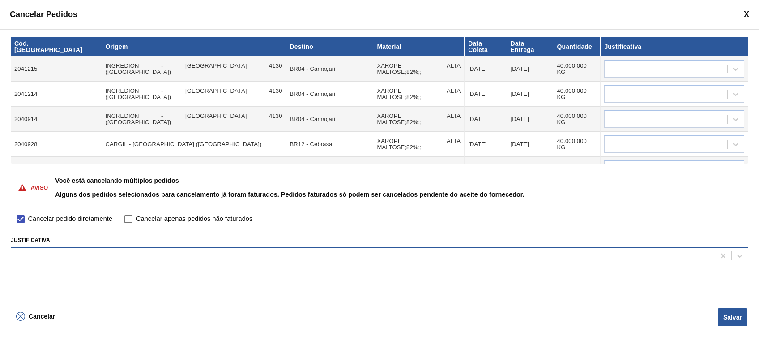
click at [41, 252] on div at bounding box center [363, 255] width 704 height 13
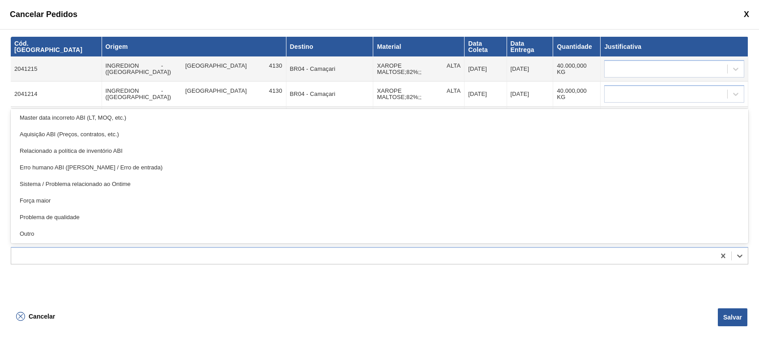
scroll to position [163, 0]
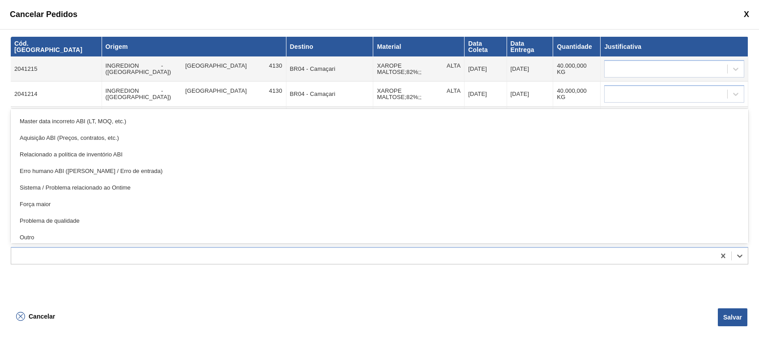
click at [80, 202] on div "Força maior" at bounding box center [380, 204] width 738 height 17
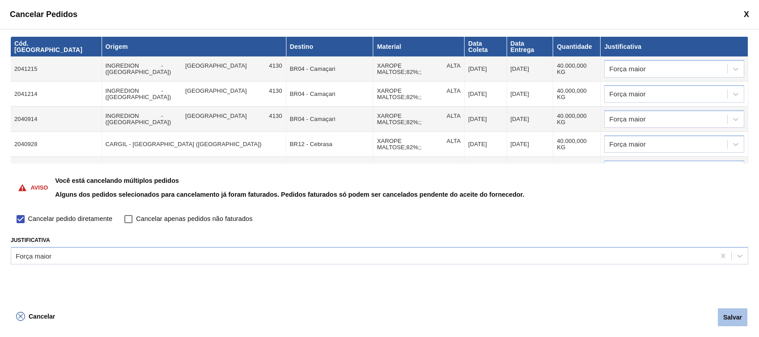
click at [732, 313] on button "Salvar" at bounding box center [733, 317] width 30 height 18
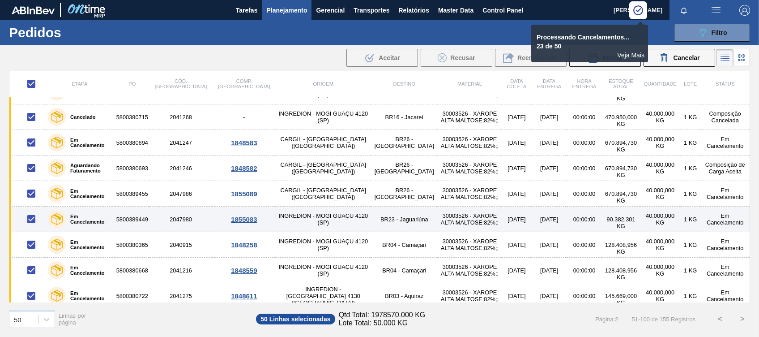
scroll to position [1068, 0]
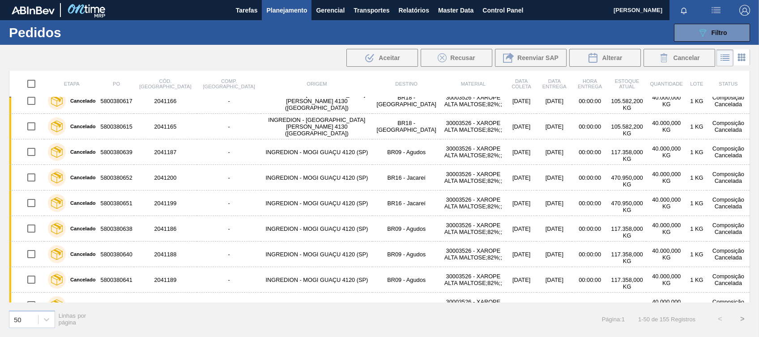
scroll to position [85, 0]
click at [741, 315] on button ">" at bounding box center [742, 318] width 22 height 22
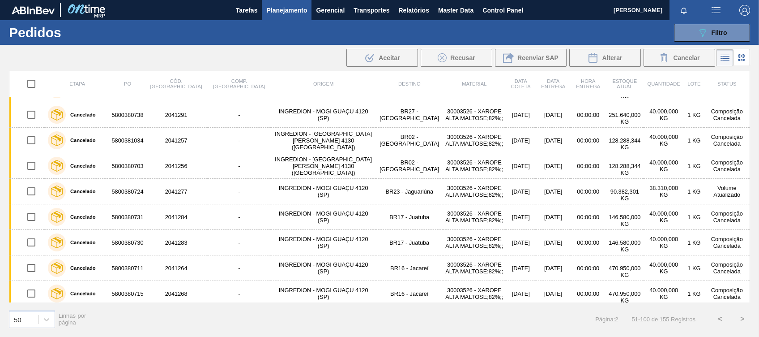
scroll to position [1068, 0]
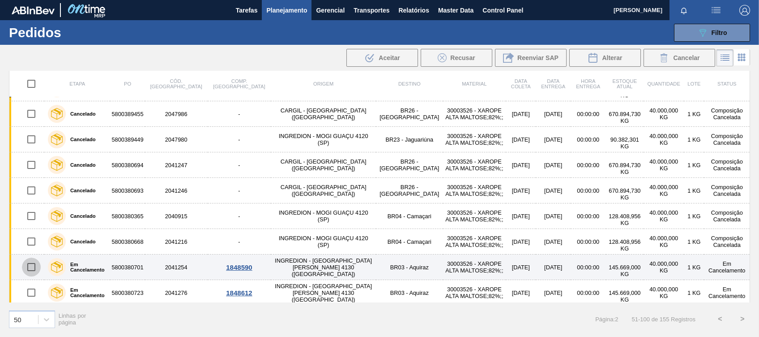
click at [33, 265] on input "checkbox" at bounding box center [31, 266] width 19 height 19
checkbox input "true"
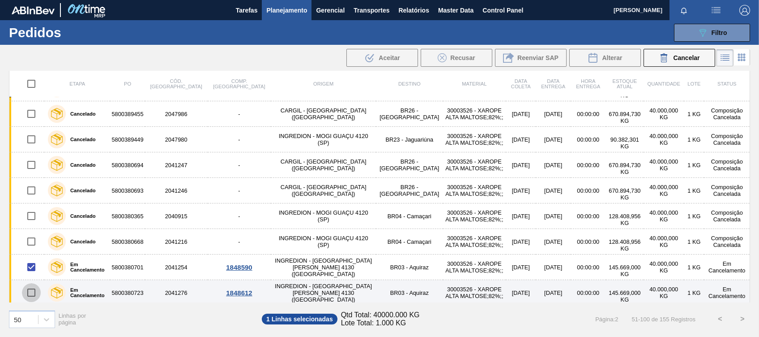
click at [29, 289] on input "checkbox" at bounding box center [31, 292] width 19 height 19
checkbox input "true"
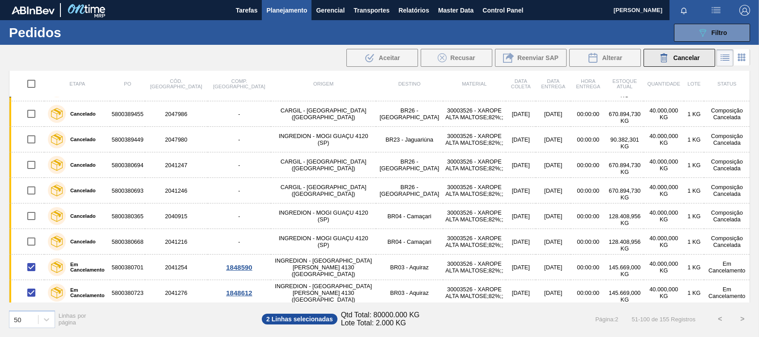
click at [677, 52] on div "Cancelar" at bounding box center [679, 57] width 41 height 11
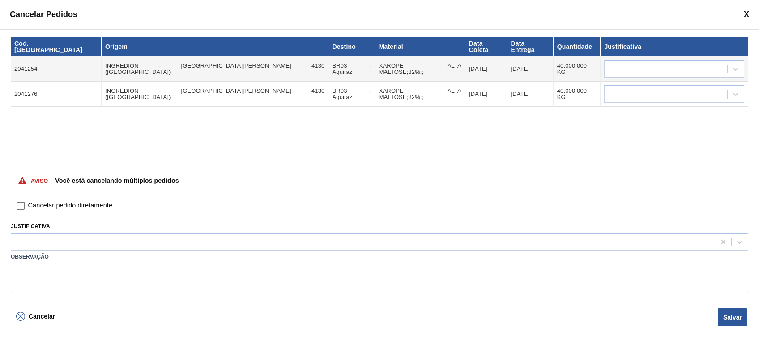
click at [16, 204] on input "Cancelar pedido diretamente" at bounding box center [20, 205] width 15 height 15
checkbox input "true"
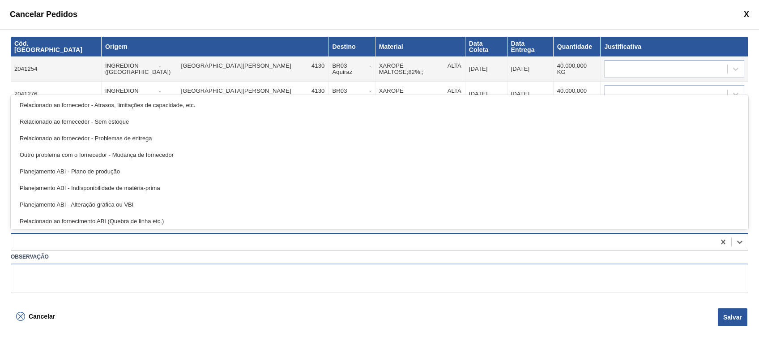
click at [82, 248] on div at bounding box center [363, 241] width 704 height 13
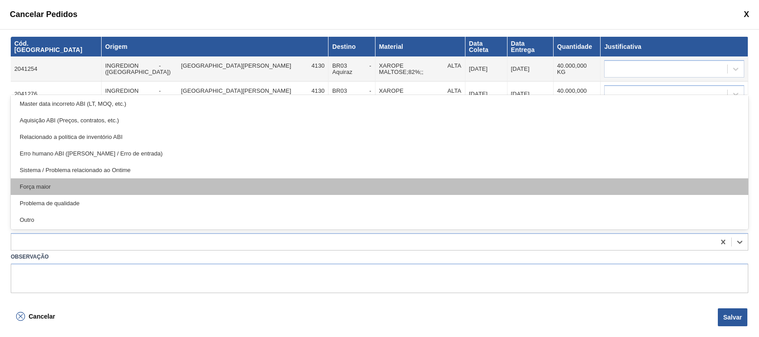
click at [144, 186] on div "Força maior" at bounding box center [380, 186] width 738 height 17
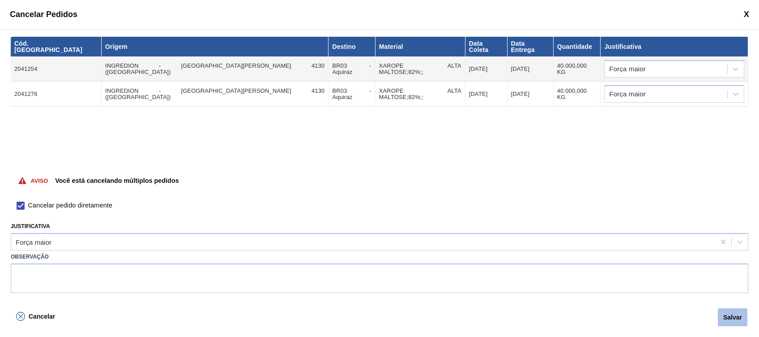
click at [737, 316] on button "Salvar" at bounding box center [733, 317] width 30 height 18
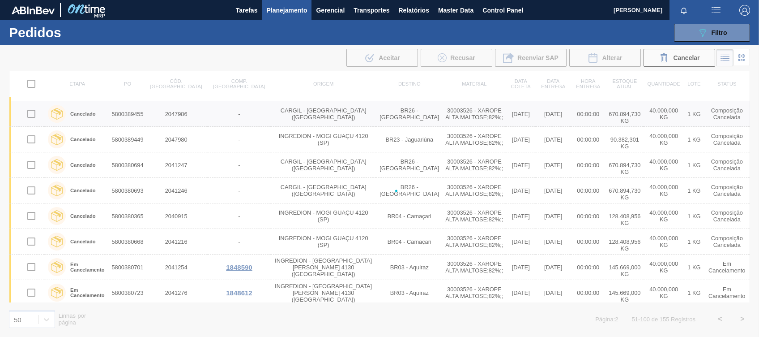
checkbox input "false"
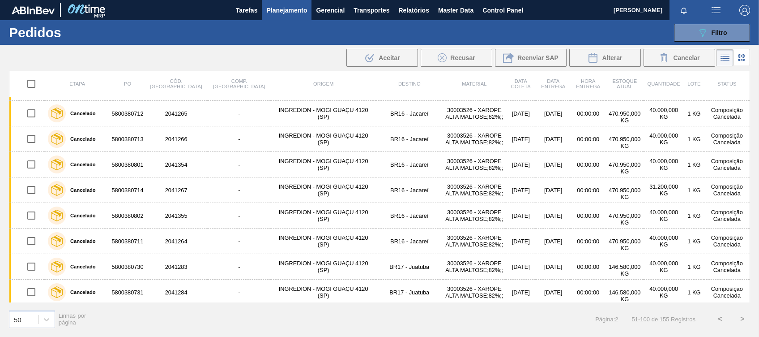
click at [743, 318] on button ">" at bounding box center [742, 318] width 22 height 22
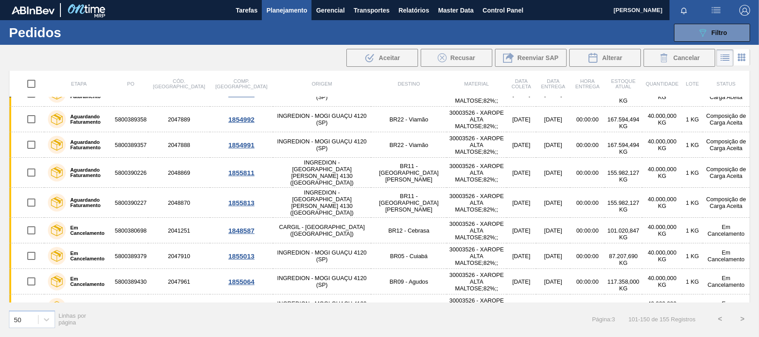
click at [24, 83] on input "checkbox" at bounding box center [31, 83] width 19 height 19
checkbox input "true"
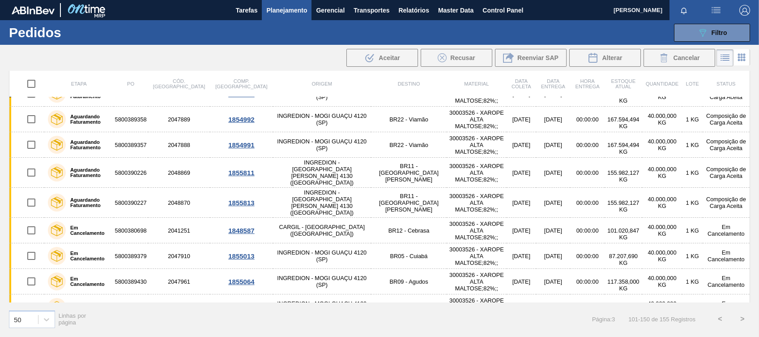
checkbox input "true"
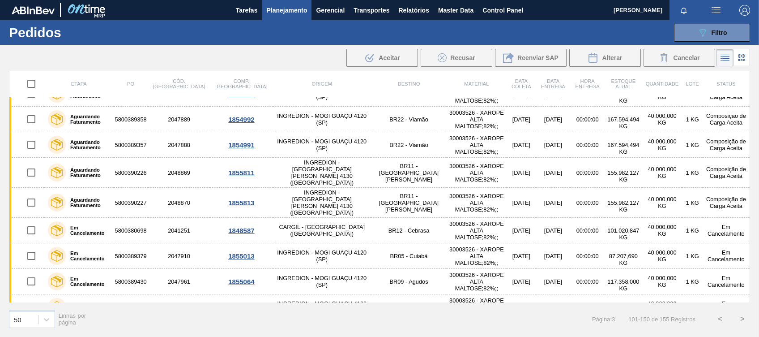
checkbox input "true"
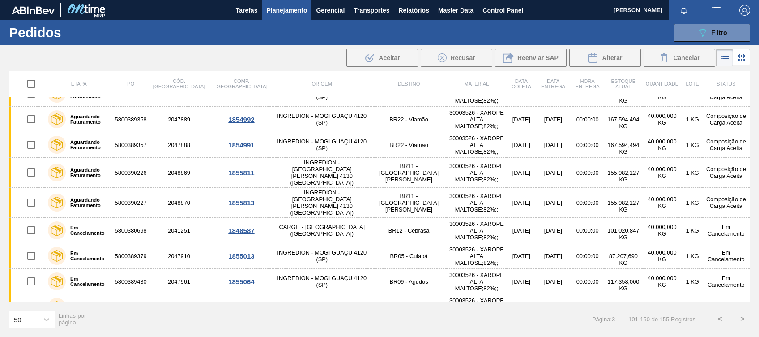
checkbox input "true"
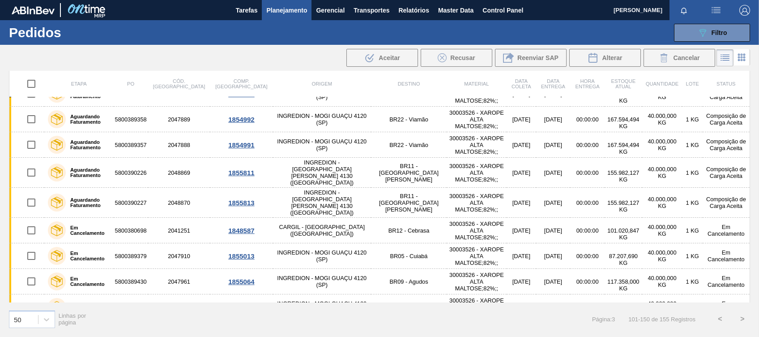
checkbox input "true"
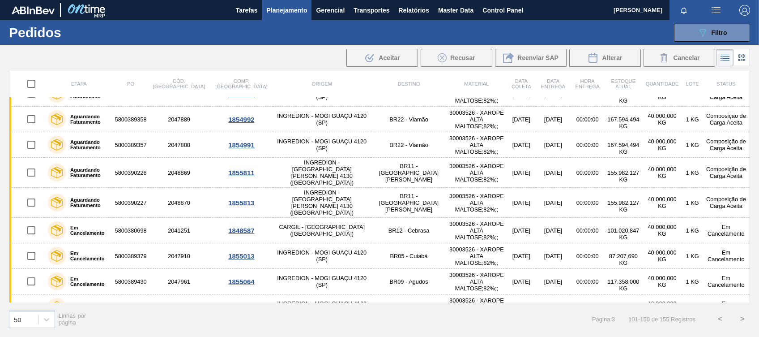
checkbox input "true"
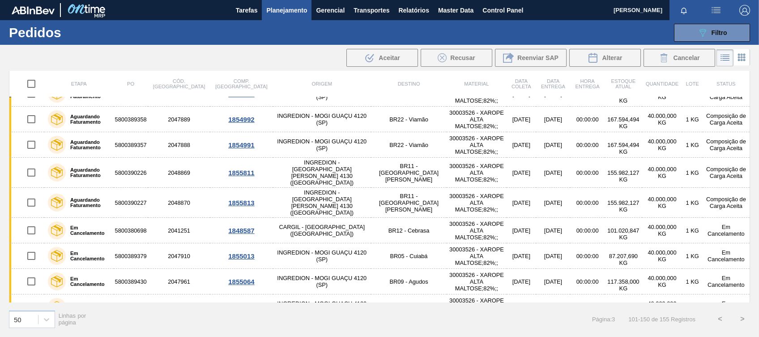
checkbox input "true"
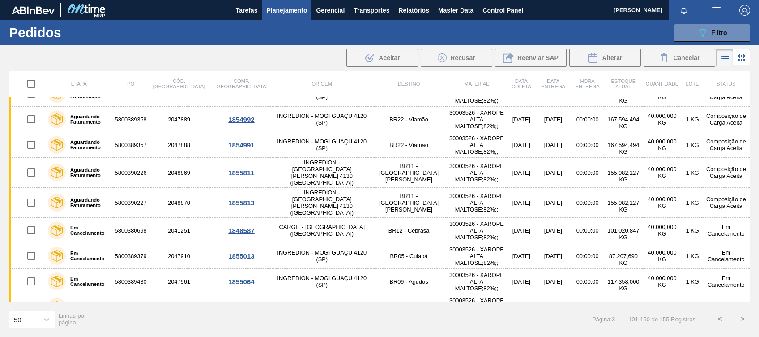
checkbox input "true"
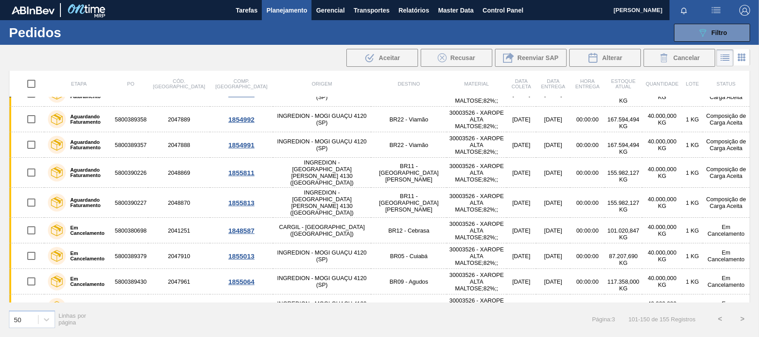
checkbox input "true"
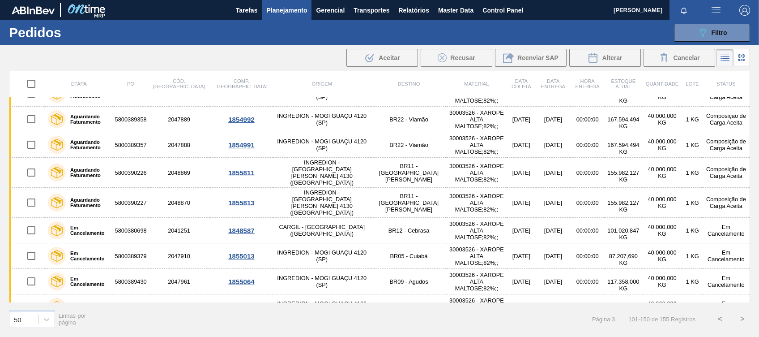
checkbox input "true"
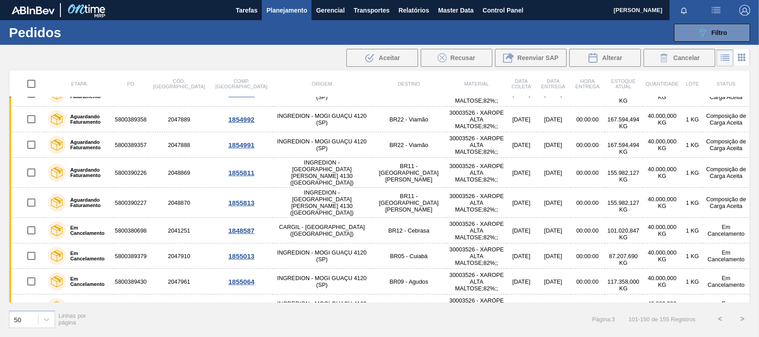
checkbox input "true"
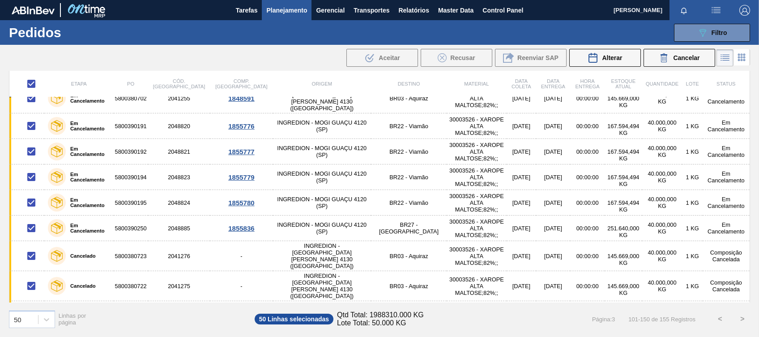
scroll to position [0, 0]
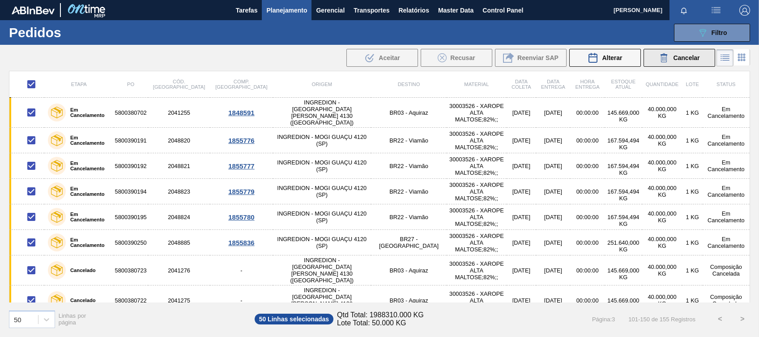
click at [665, 53] on icon at bounding box center [664, 57] width 11 height 11
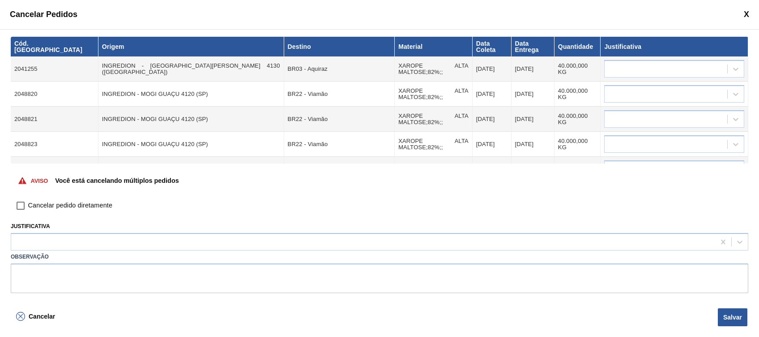
click at [21, 203] on input "Cancelar pedido diretamente" at bounding box center [20, 205] width 15 height 15
checkbox input "true"
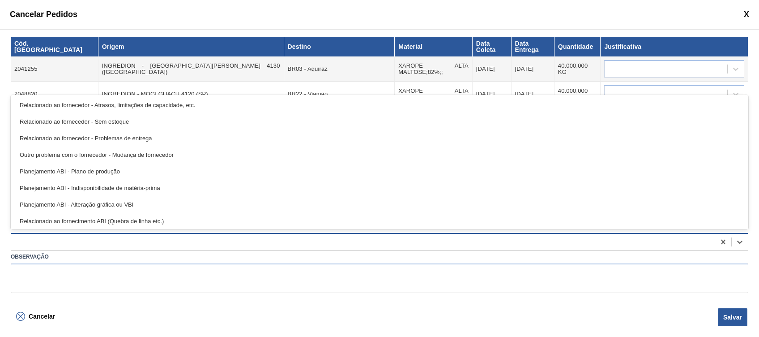
click at [54, 244] on div at bounding box center [363, 241] width 704 height 13
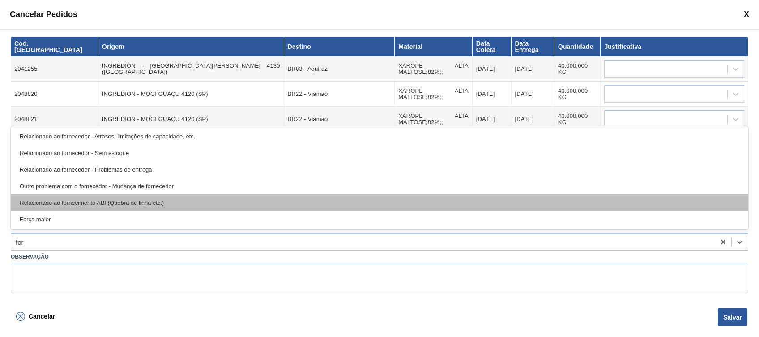
type input "forç"
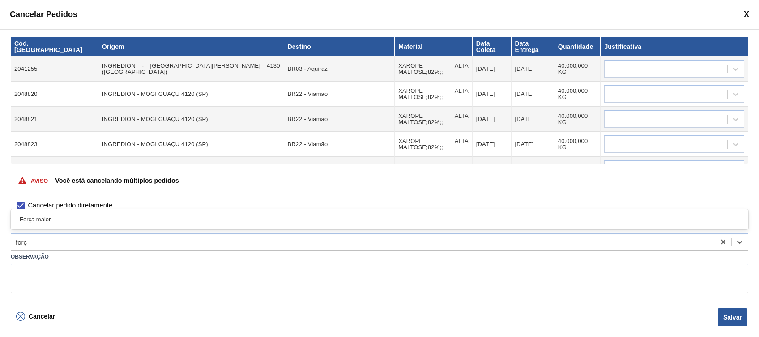
click at [33, 211] on div "Força maior" at bounding box center [380, 219] width 738 height 20
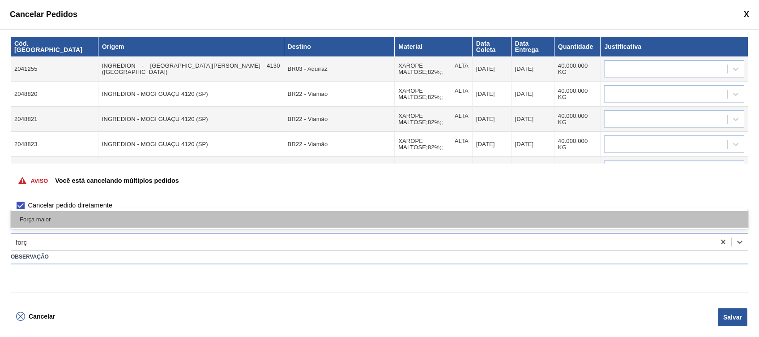
click at [34, 218] on div "Força maior" at bounding box center [380, 219] width 738 height 17
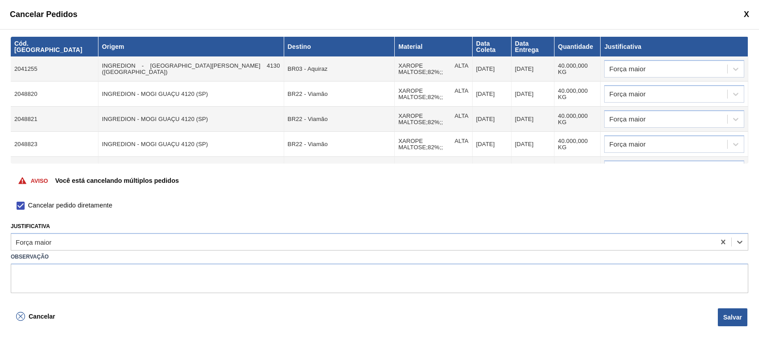
click at [733, 312] on button "Salvar" at bounding box center [733, 317] width 30 height 18
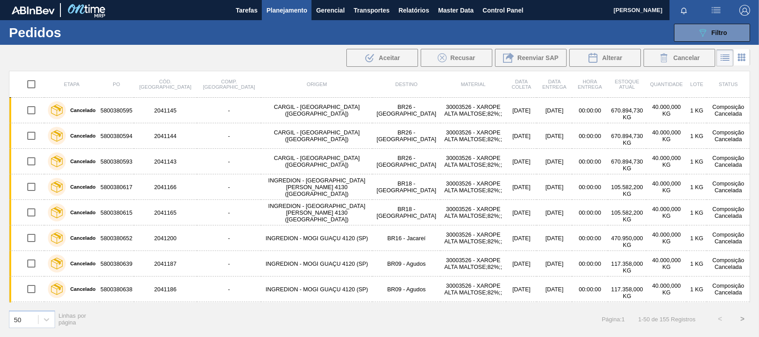
click at [738, 320] on button ">" at bounding box center [742, 318] width 22 height 22
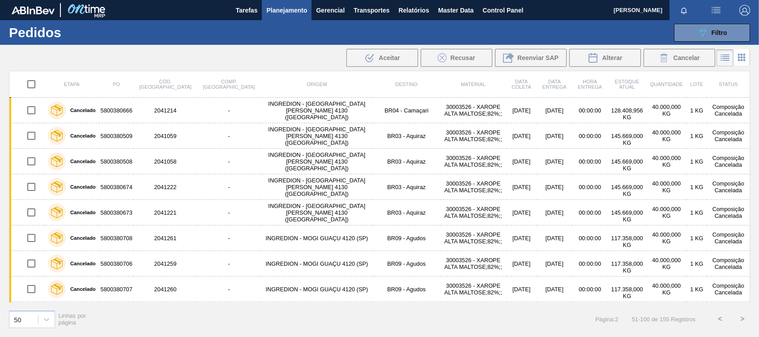
click at [738, 320] on button ">" at bounding box center [742, 318] width 22 height 22
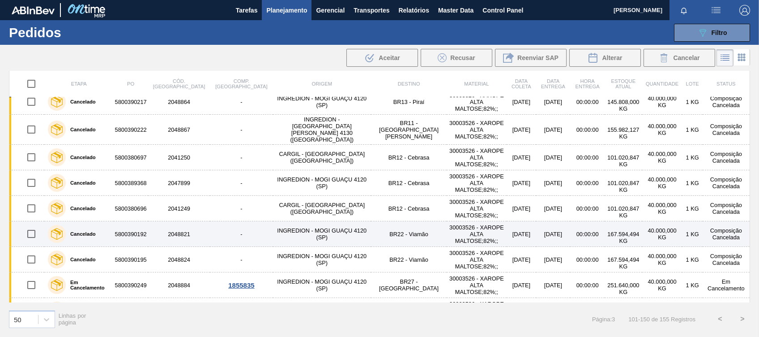
scroll to position [477, 0]
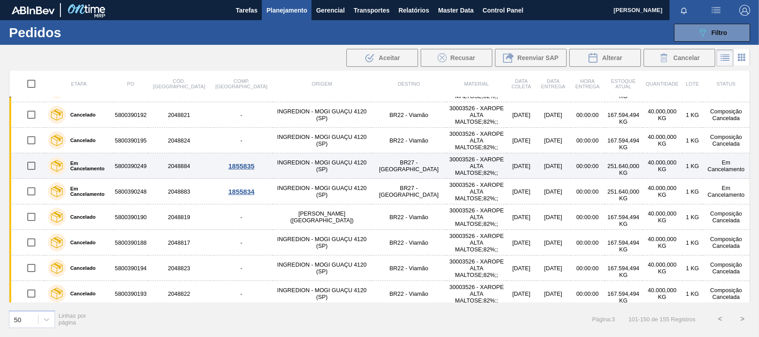
click at [27, 156] on input "checkbox" at bounding box center [31, 165] width 19 height 19
checkbox input "true"
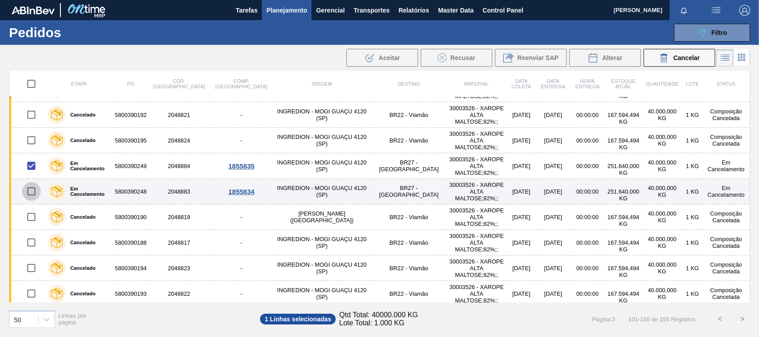
click at [30, 182] on input "checkbox" at bounding box center [31, 191] width 19 height 19
checkbox input "true"
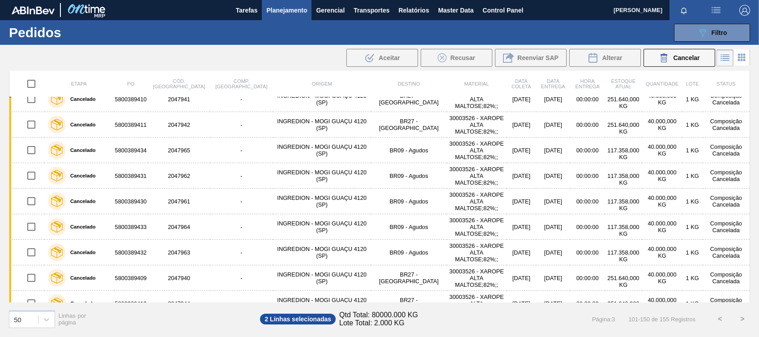
scroll to position [1068, 0]
click at [29, 321] on input "checkbox" at bounding box center [31, 330] width 19 height 19
checkbox input "true"
click at [693, 62] on div "Cancelar" at bounding box center [679, 57] width 41 height 11
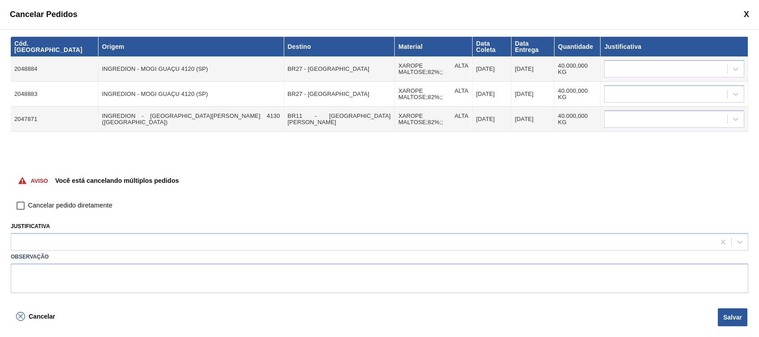
click at [28, 205] on input "Cancelar pedido diretamente" at bounding box center [20, 205] width 15 height 15
checkbox input "true"
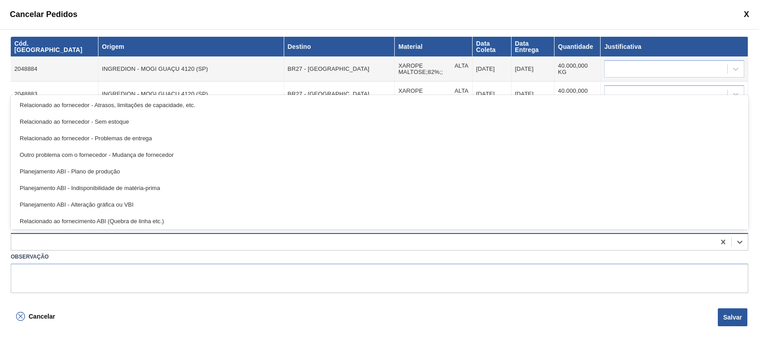
click at [51, 238] on div at bounding box center [363, 241] width 704 height 13
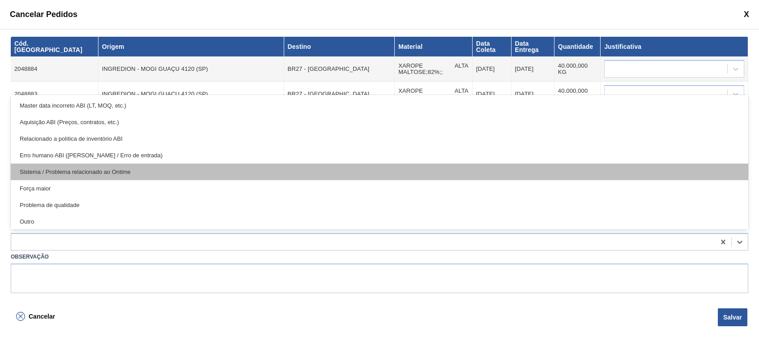
scroll to position [167, 0]
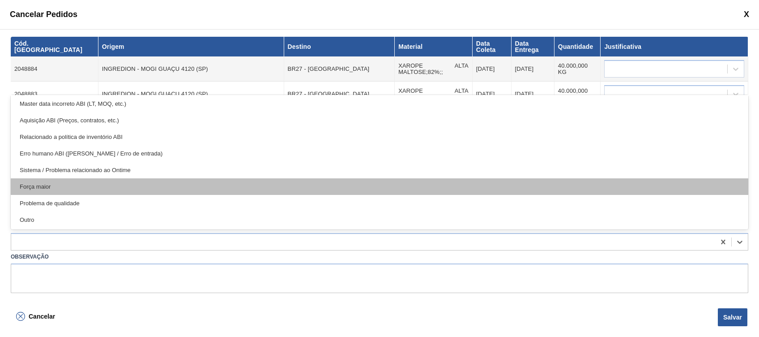
click at [66, 188] on div "Força maior" at bounding box center [380, 186] width 738 height 17
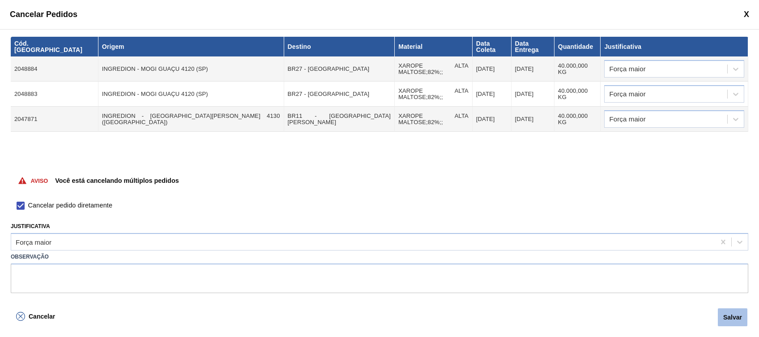
click at [728, 314] on button "Salvar" at bounding box center [733, 317] width 30 height 18
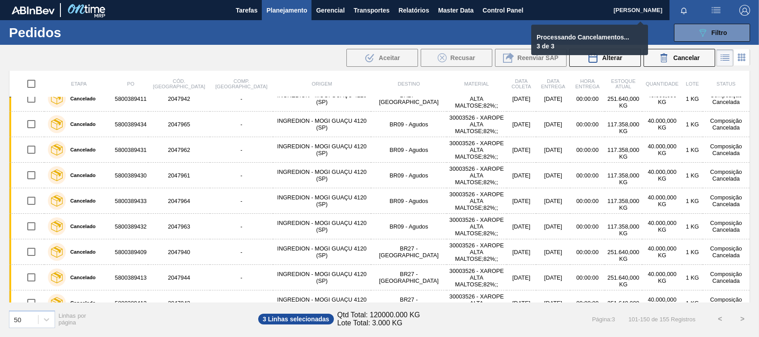
checkbox input "false"
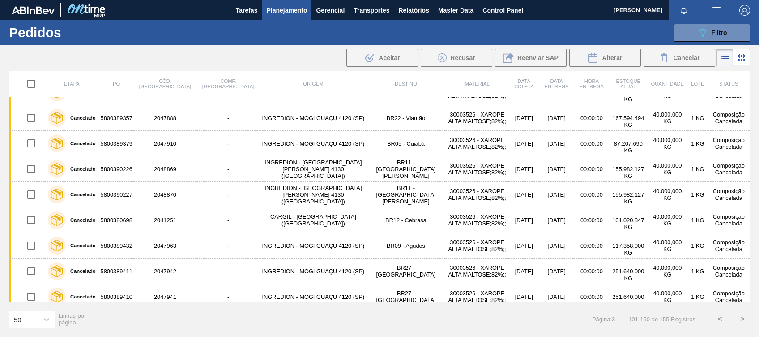
scroll to position [1068, 0]
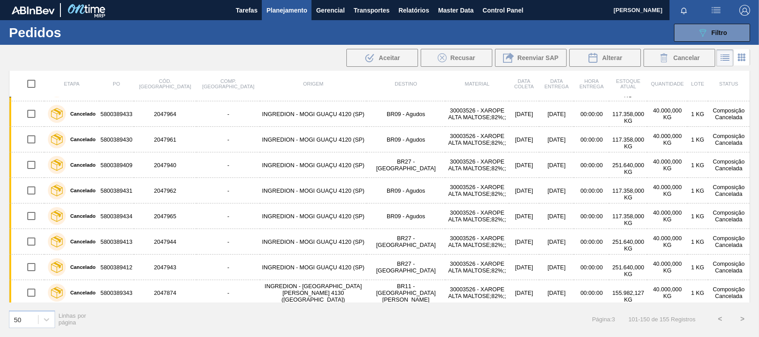
click at [742, 319] on button ">" at bounding box center [742, 318] width 22 height 22
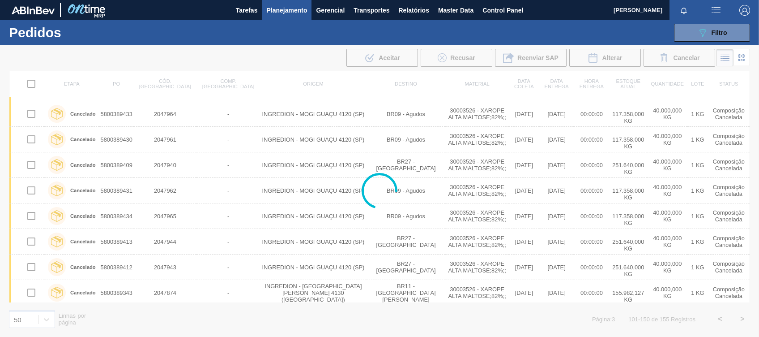
click at [742, 319] on div at bounding box center [379, 191] width 759 height 292
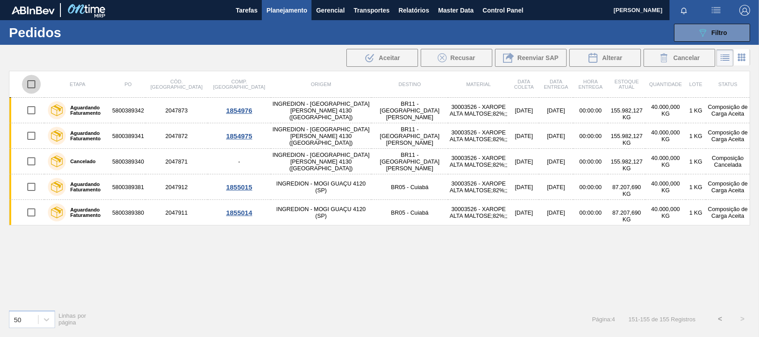
click at [31, 83] on input "checkbox" at bounding box center [31, 84] width 19 height 19
checkbox input "true"
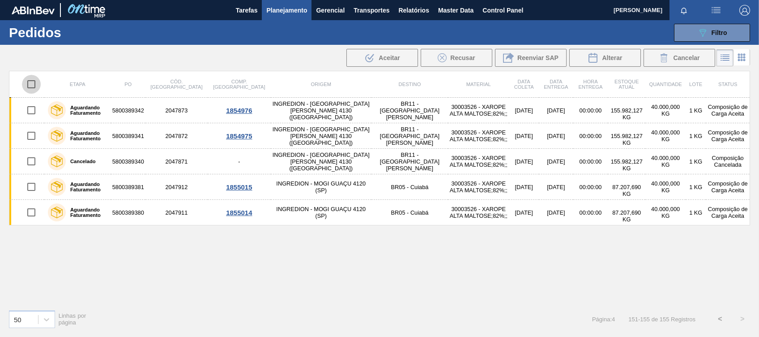
checkbox input "true"
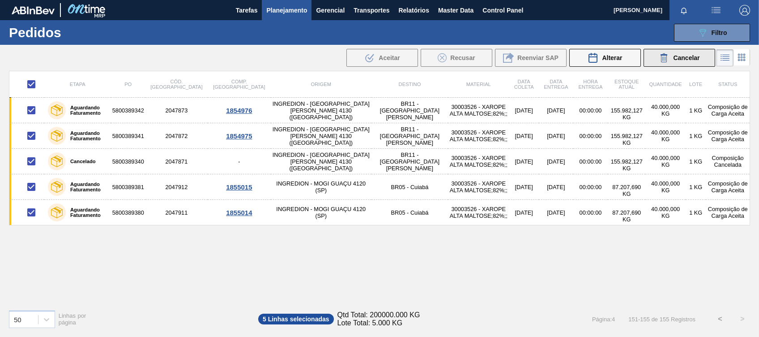
click at [678, 53] on div "Cancelar" at bounding box center [679, 57] width 41 height 11
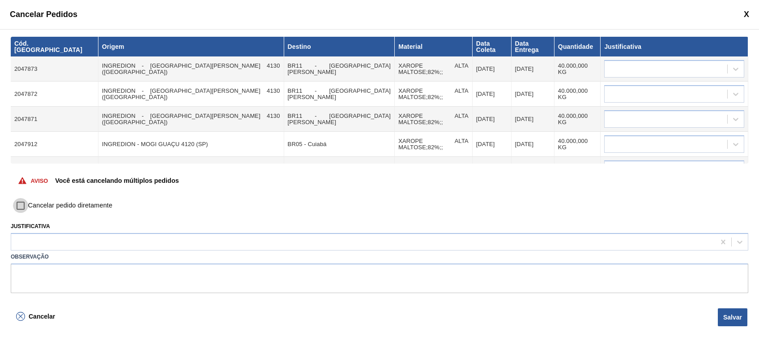
click at [21, 202] on input "Cancelar pedido diretamente" at bounding box center [20, 205] width 15 height 15
checkbox input "true"
click at [59, 243] on div at bounding box center [363, 241] width 704 height 13
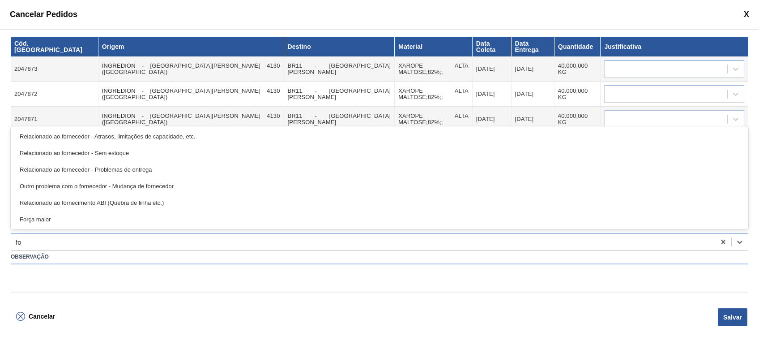
type input "for"
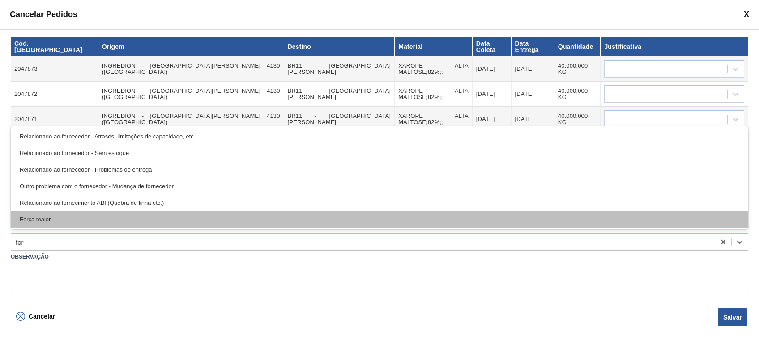
click at [85, 217] on div "Força maior" at bounding box center [380, 219] width 738 height 17
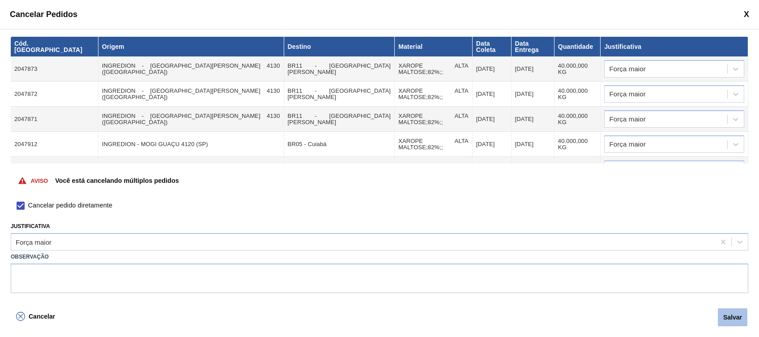
click at [728, 311] on button "Salvar" at bounding box center [733, 317] width 30 height 18
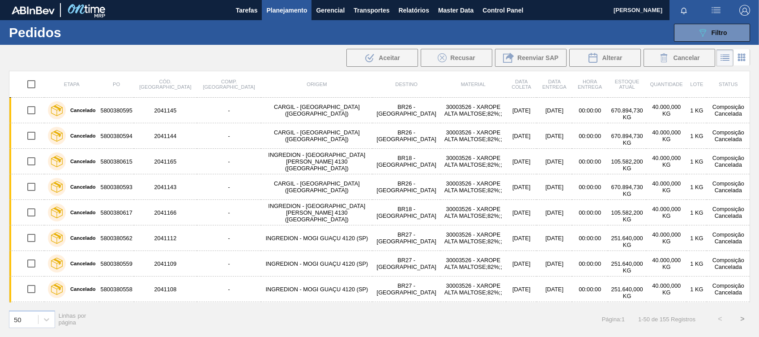
click at [740, 315] on button ">" at bounding box center [742, 318] width 22 height 22
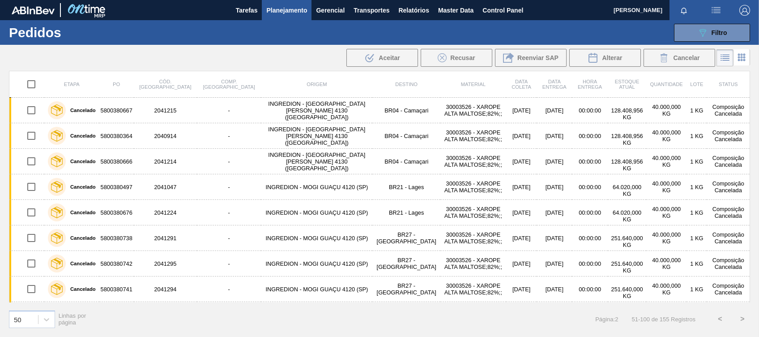
click at [740, 315] on button ">" at bounding box center [742, 318] width 22 height 22
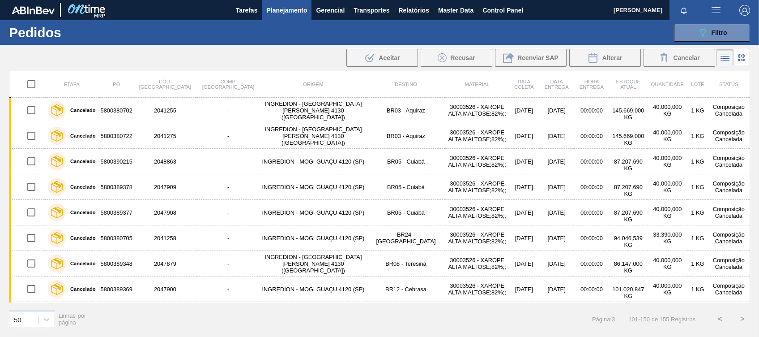
click at [740, 315] on button ">" at bounding box center [742, 318] width 22 height 22
